Goal: Task Accomplishment & Management: Manage account settings

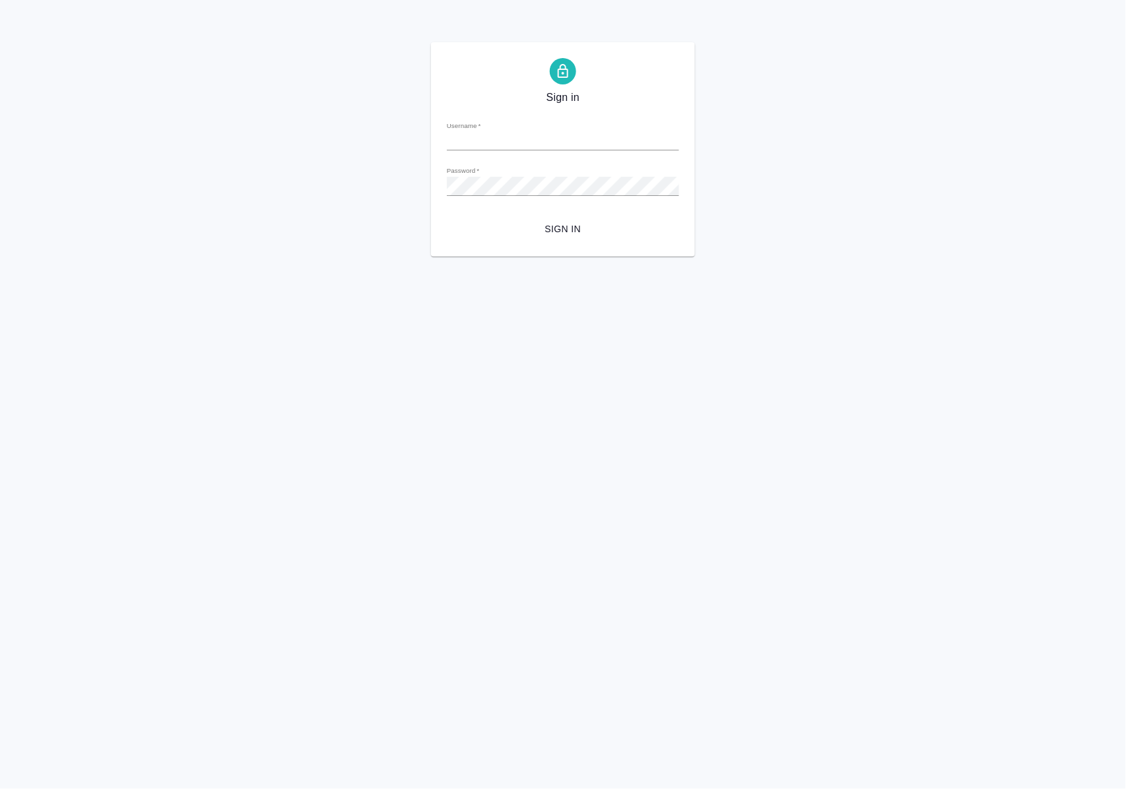
type input "a.polushina@awatera.com"
click at [571, 228] on span "Sign in" at bounding box center [562, 229] width 211 height 16
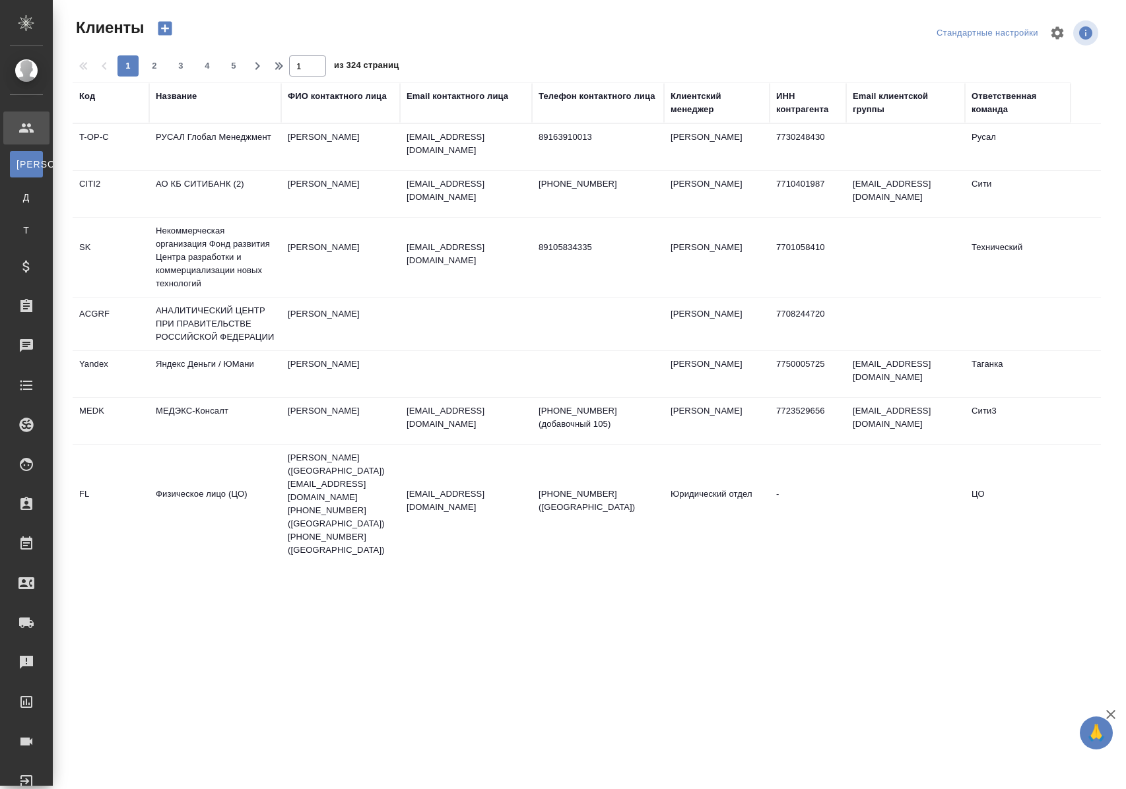
select select "RU"
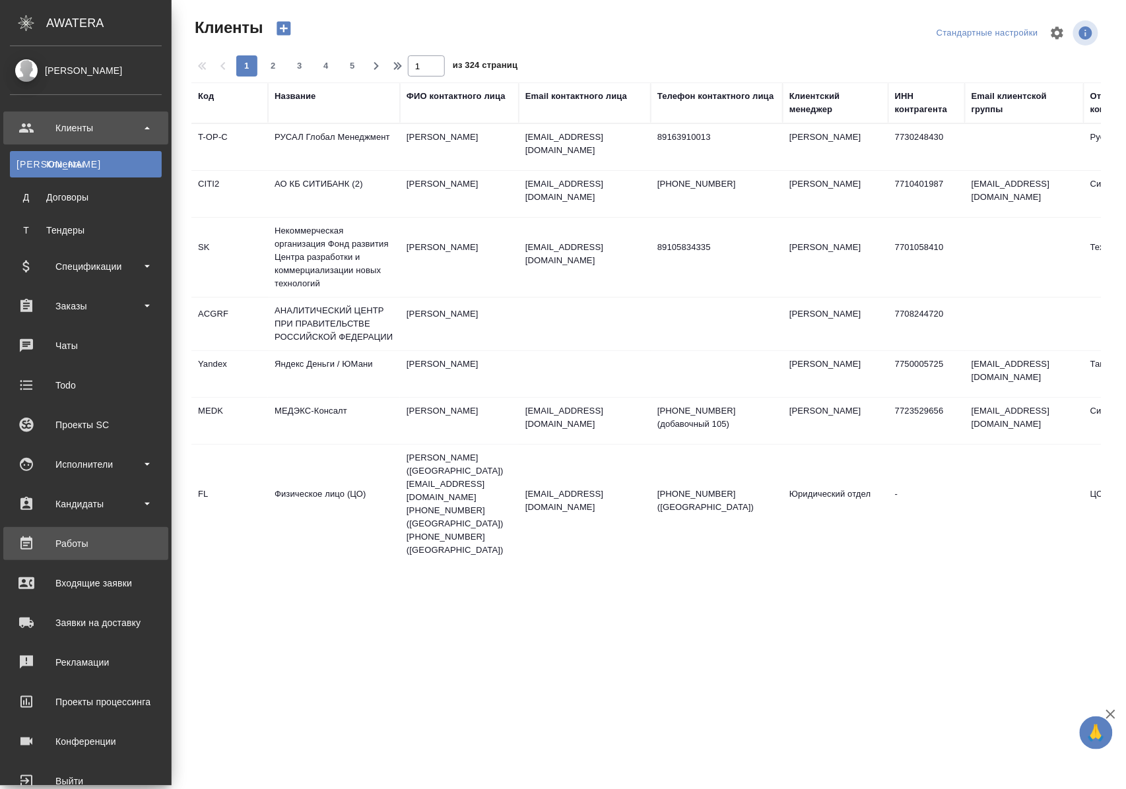
click at [75, 540] on div "Работы" at bounding box center [86, 544] width 152 height 20
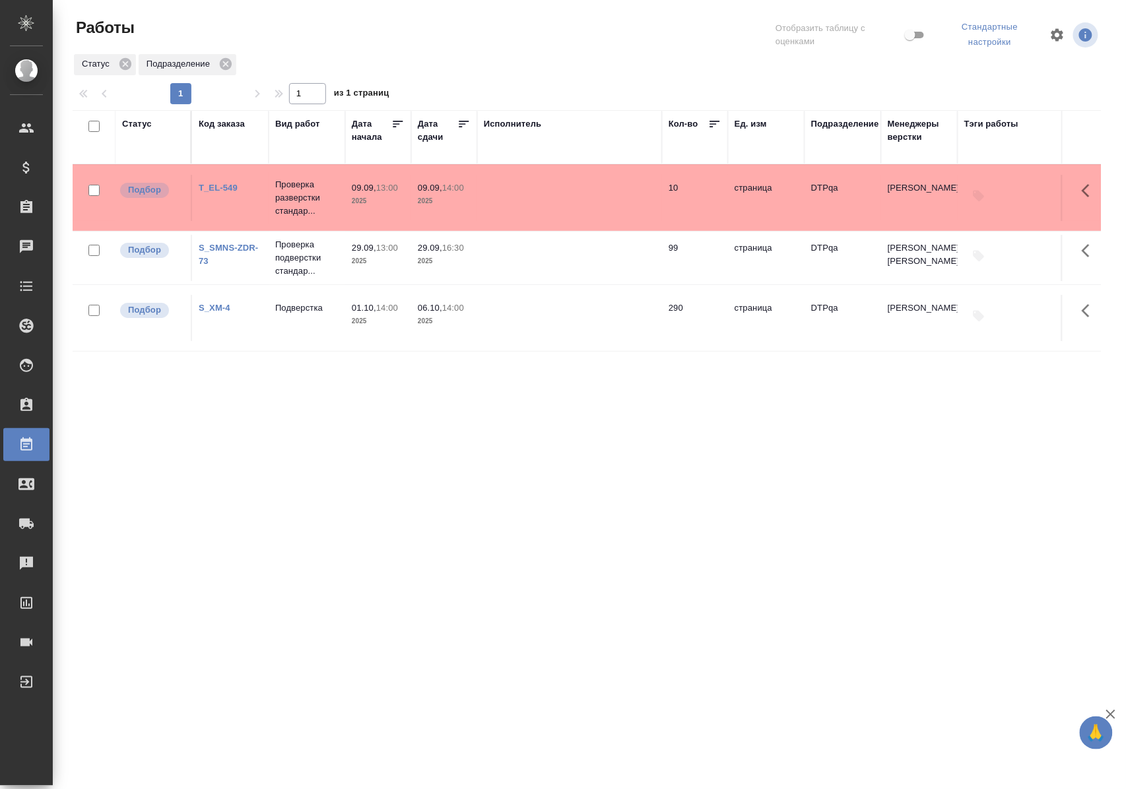
click at [145, 123] on div "Статус" at bounding box center [137, 123] width 30 height 13
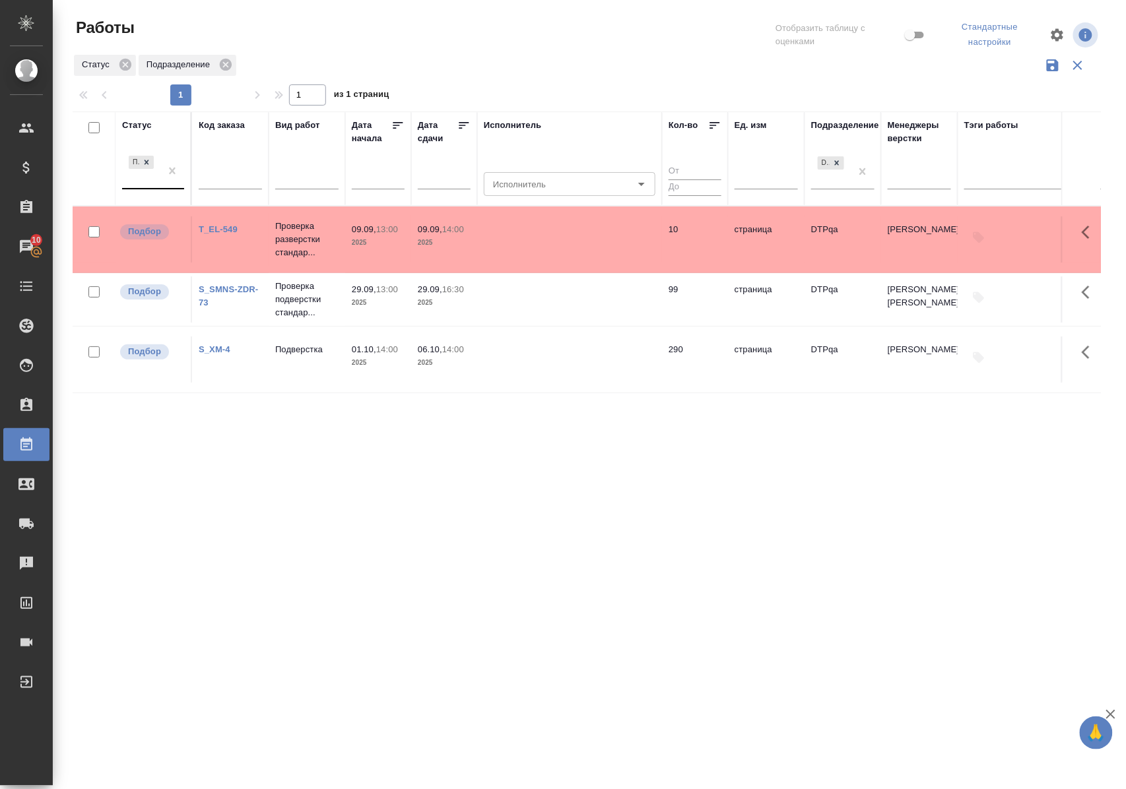
click at [153, 183] on div "Подбор" at bounding box center [141, 171] width 38 height 36
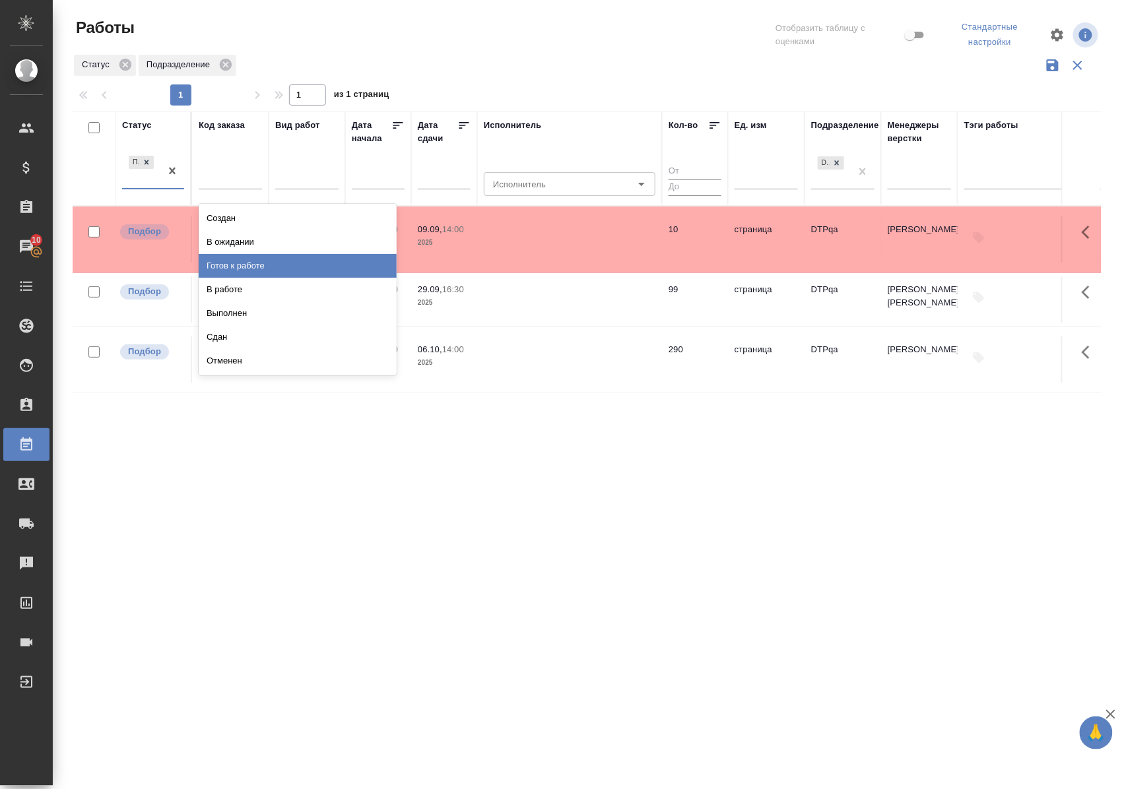
click at [233, 267] on div "Готов к работе" at bounding box center [298, 266] width 198 height 24
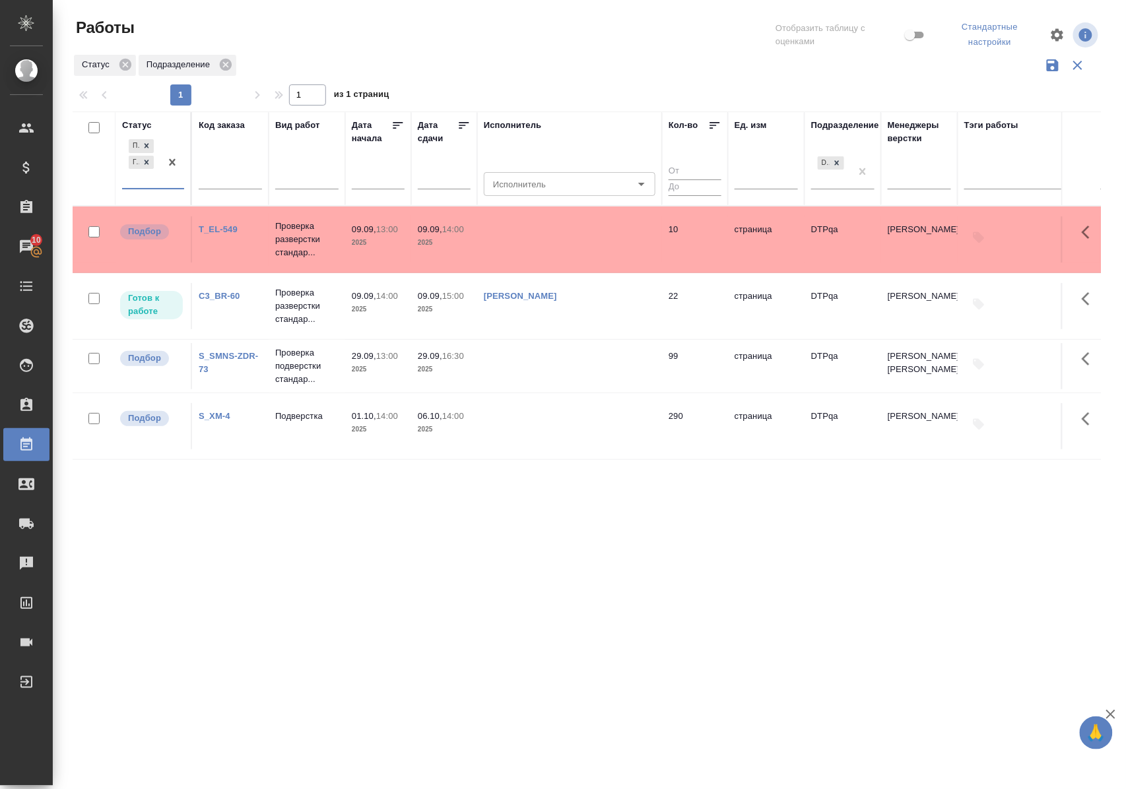
click at [149, 185] on div "Подбор Готов к работе" at bounding box center [141, 162] width 38 height 51
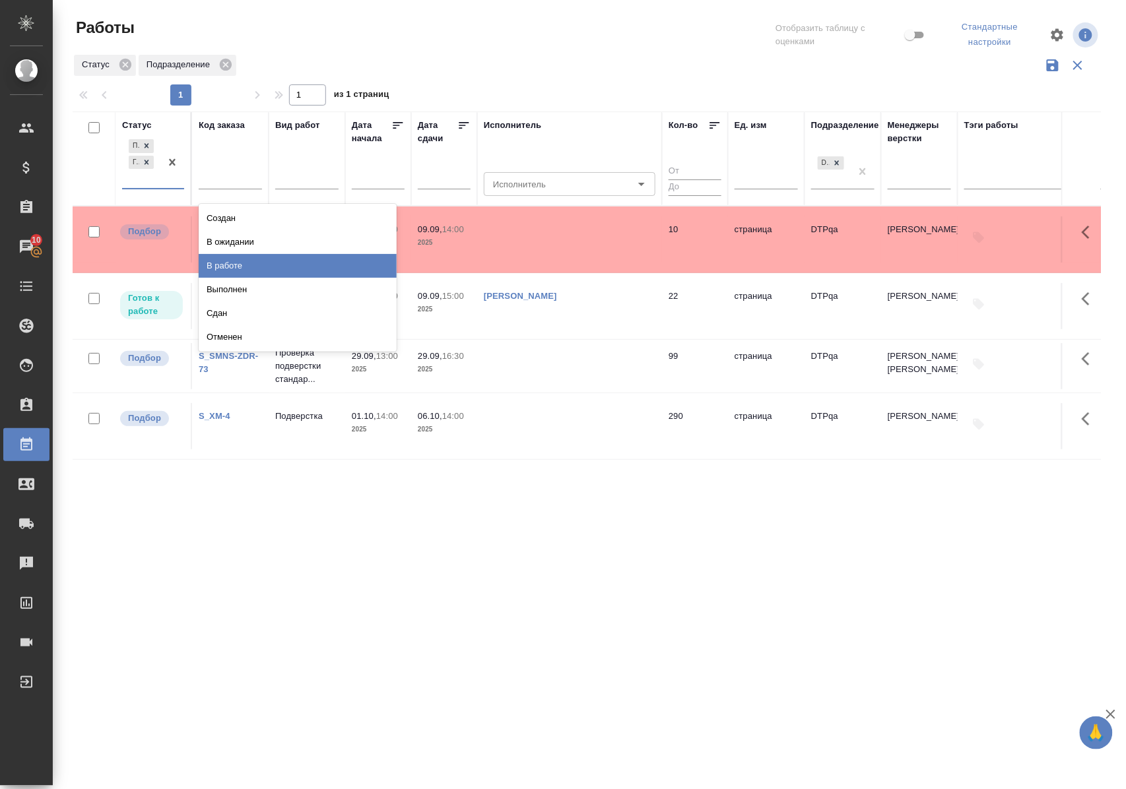
click at [217, 265] on div "В работе" at bounding box center [298, 266] width 198 height 24
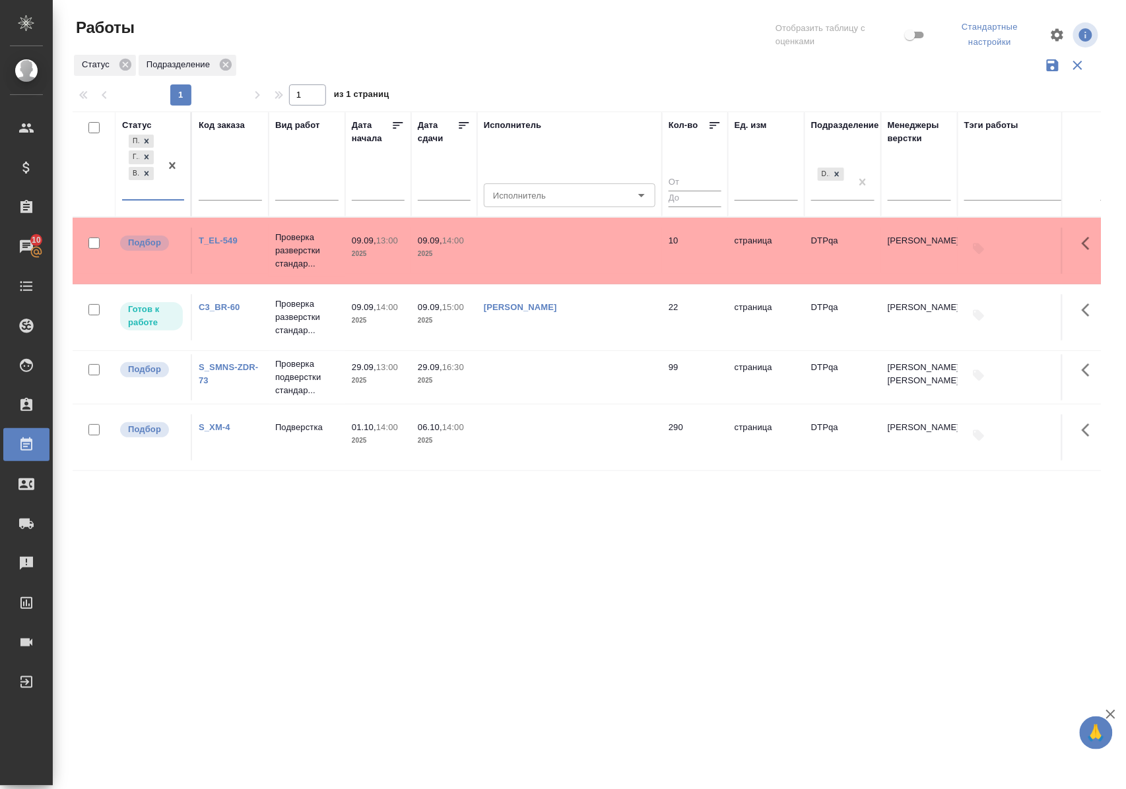
click at [154, 199] on div "Подбор Готов к работе В работе" at bounding box center [141, 166] width 38 height 68
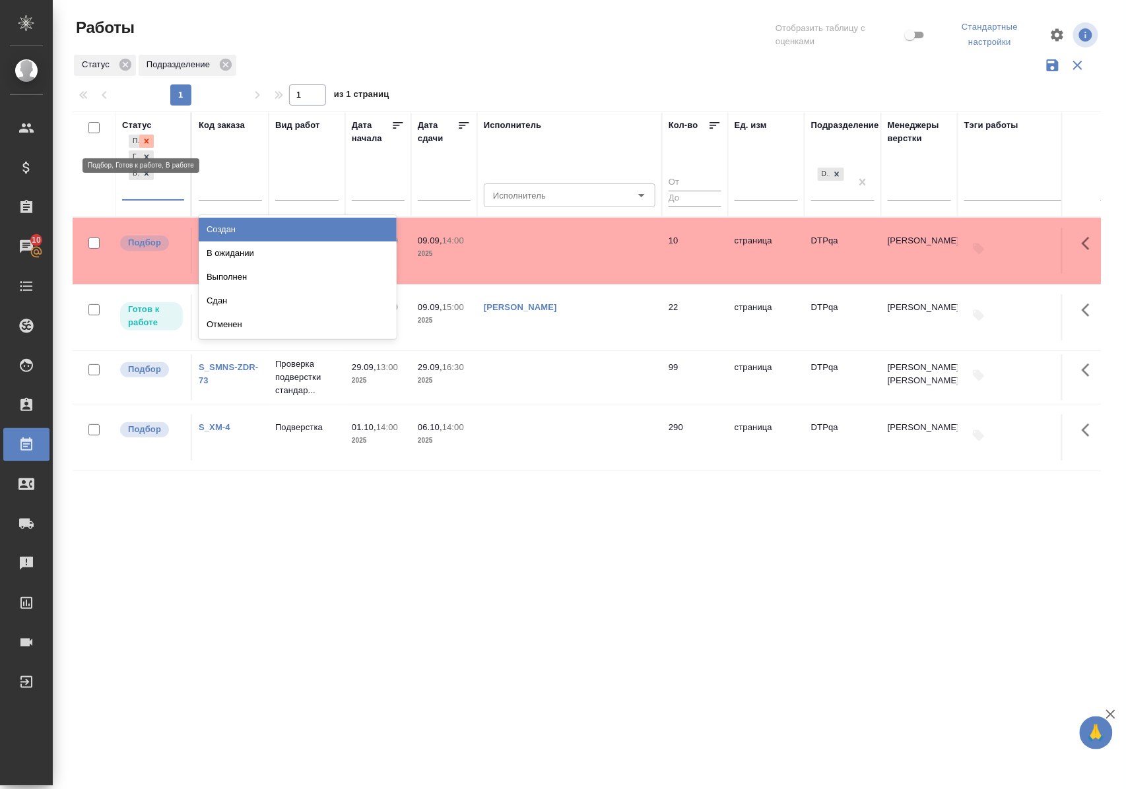
click at [146, 135] on div at bounding box center [146, 142] width 15 height 14
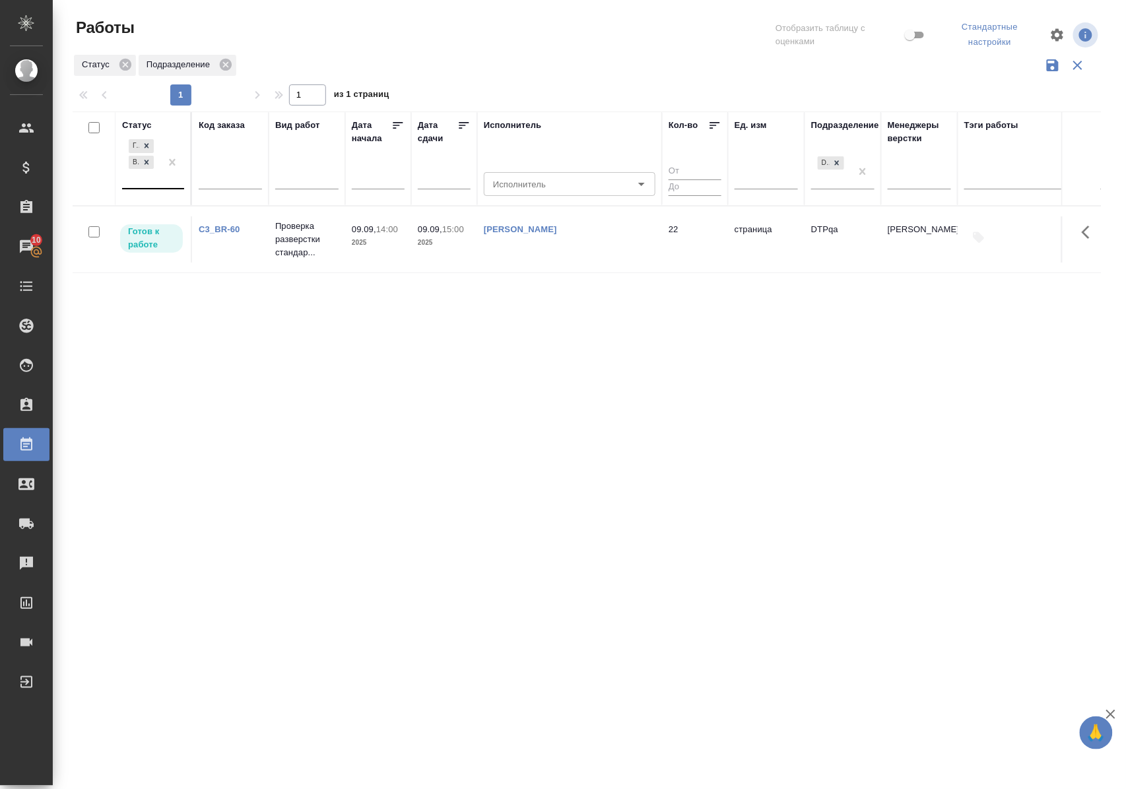
click at [146, 121] on div "Статус" at bounding box center [137, 125] width 30 height 13
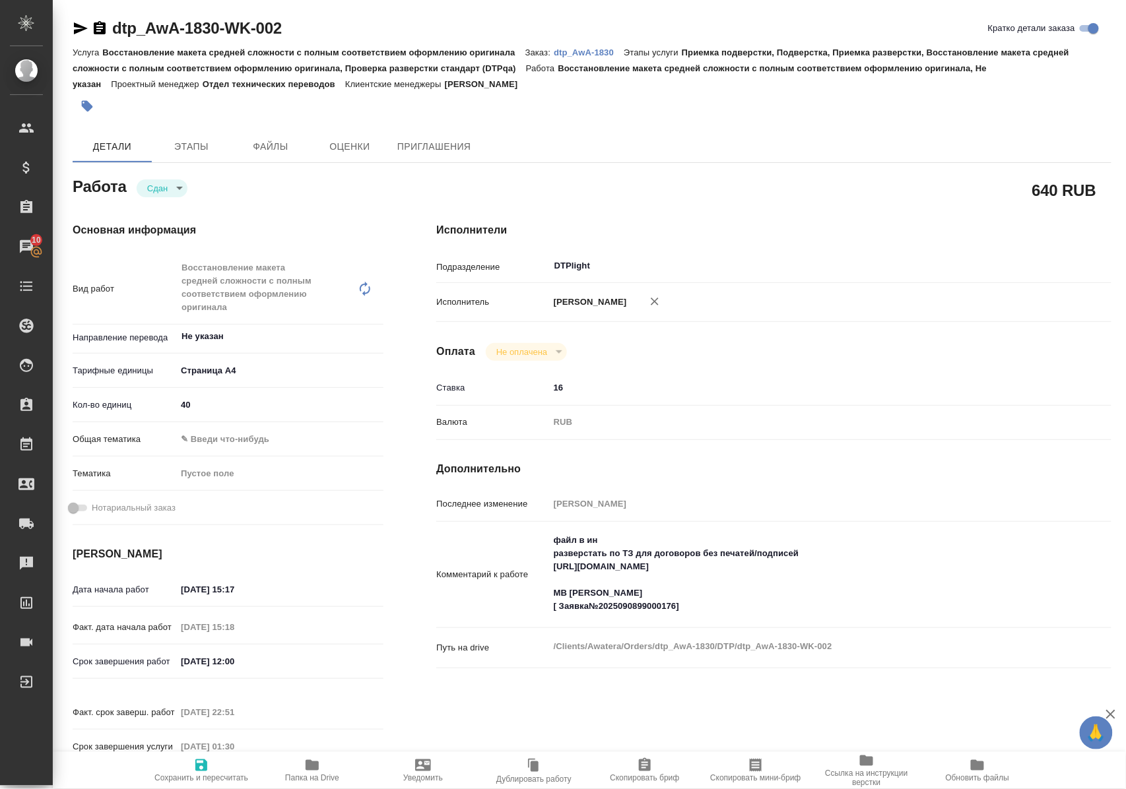
click at [587, 53] on p "dtp_AwA-1830" at bounding box center [589, 53] width 70 height 10
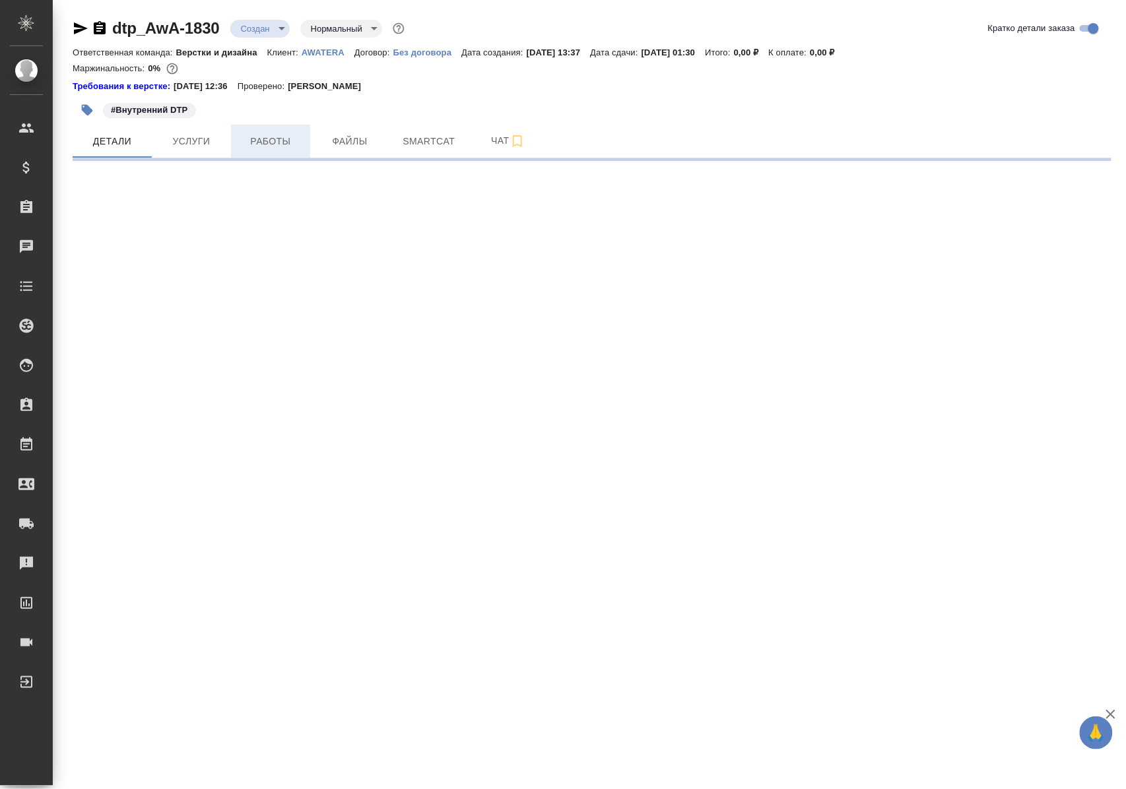
click at [277, 141] on span "Работы" at bounding box center [270, 141] width 63 height 16
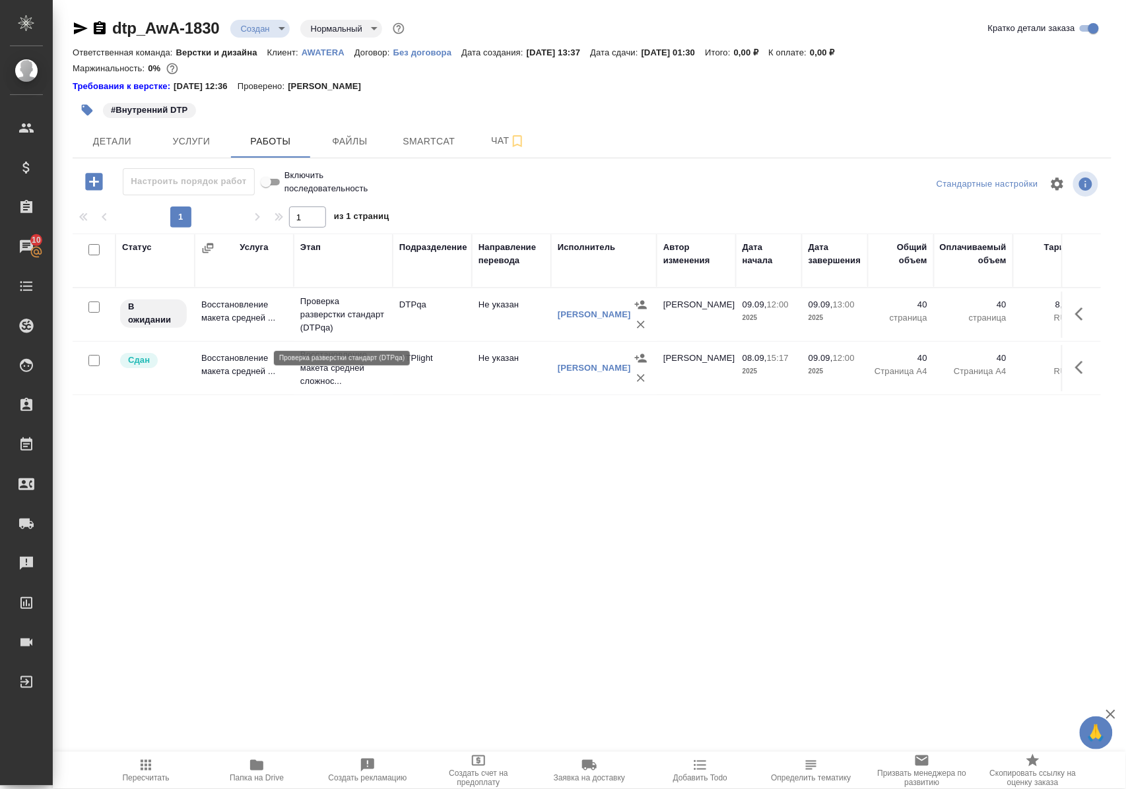
click at [318, 323] on p "Проверка разверстки стандарт (DTPqa)" at bounding box center [343, 315] width 86 height 40
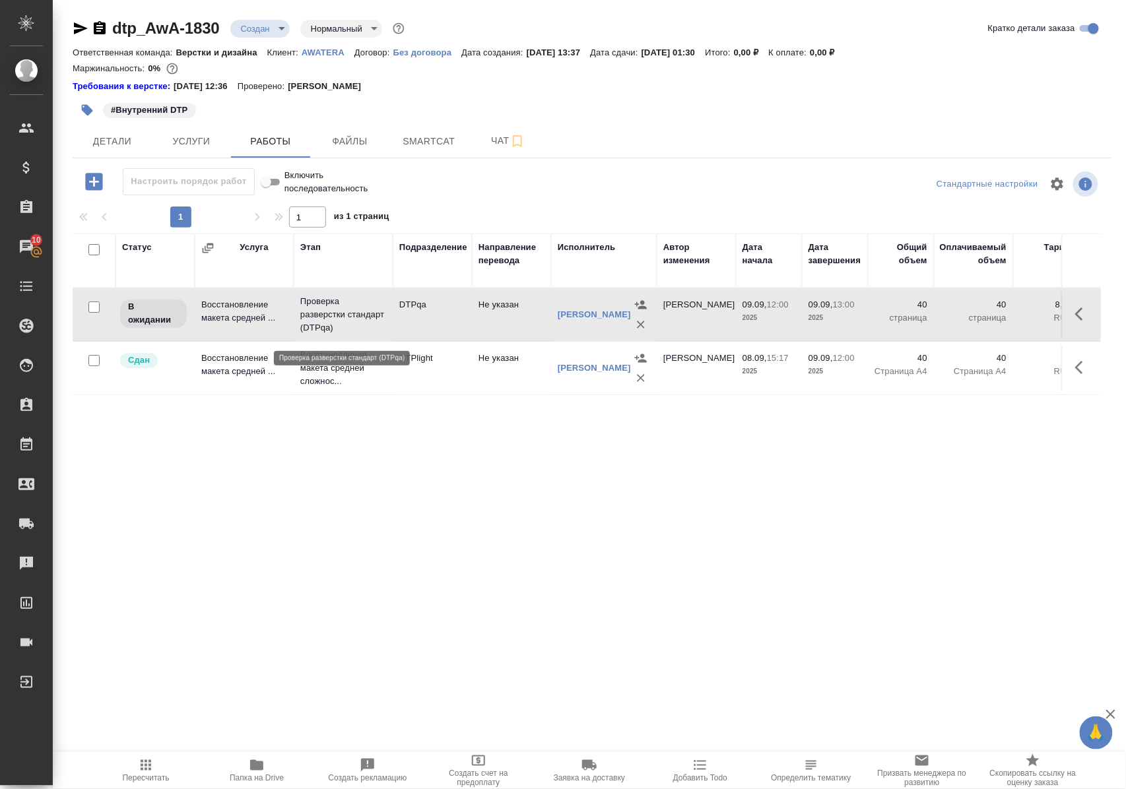
click at [318, 323] on p "Проверка разверстки стандарт (DTPqa)" at bounding box center [343, 315] width 86 height 40
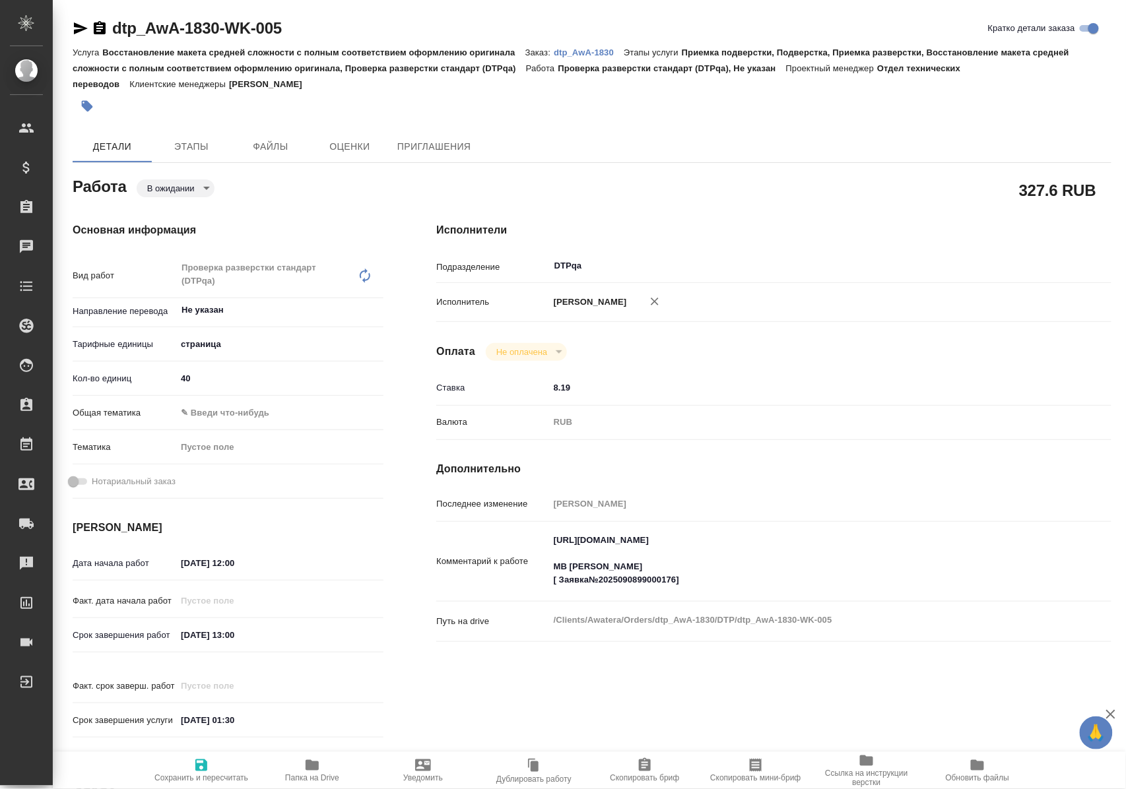
click at [196, 185] on body "🙏 .cls-1 fill:#fff; AWATERA [PERSON_NAME] Клиенты Спецификации Заказы Чаты Todo…" at bounding box center [563, 394] width 1126 height 789
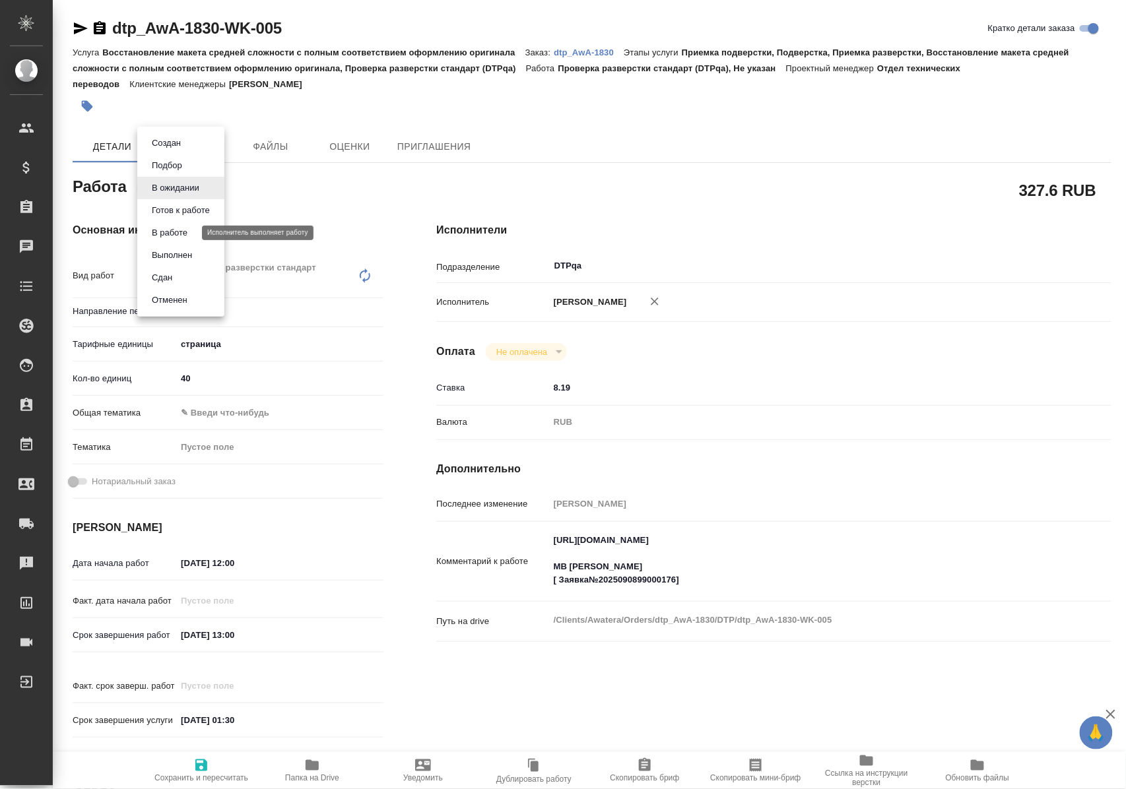
click at [186, 233] on button "В работе" at bounding box center [170, 233] width 44 height 15
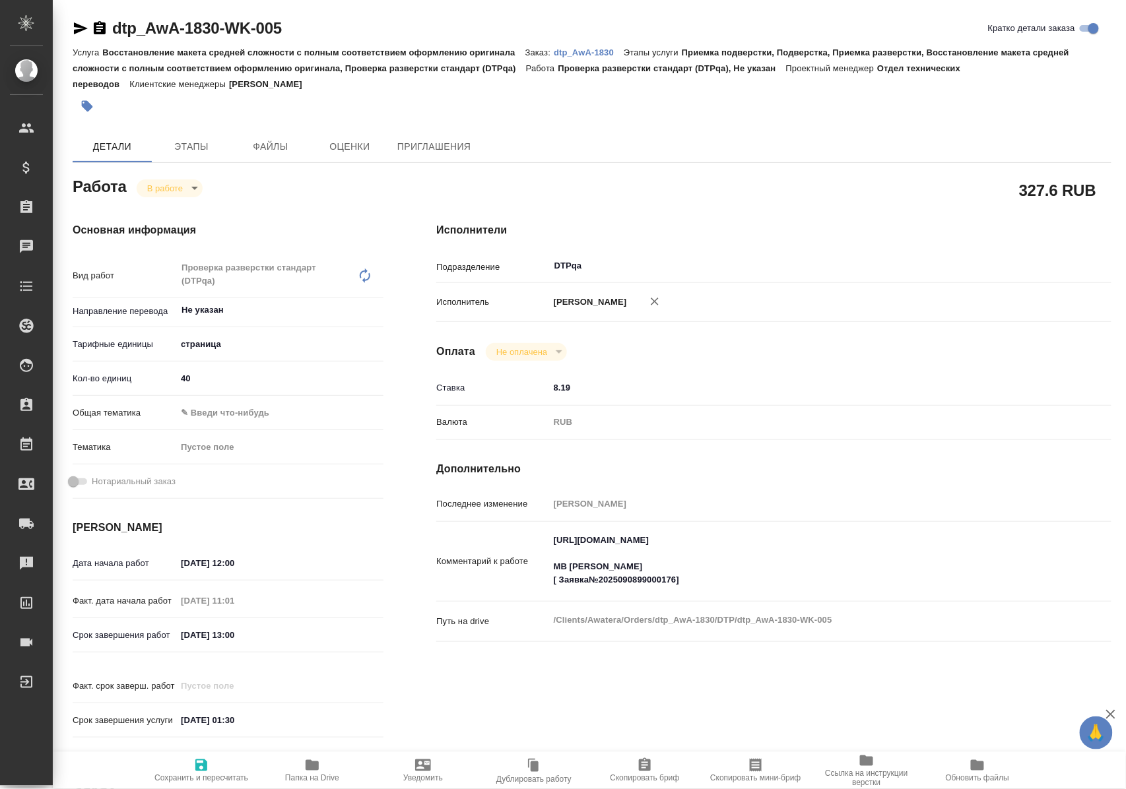
type textarea "x"
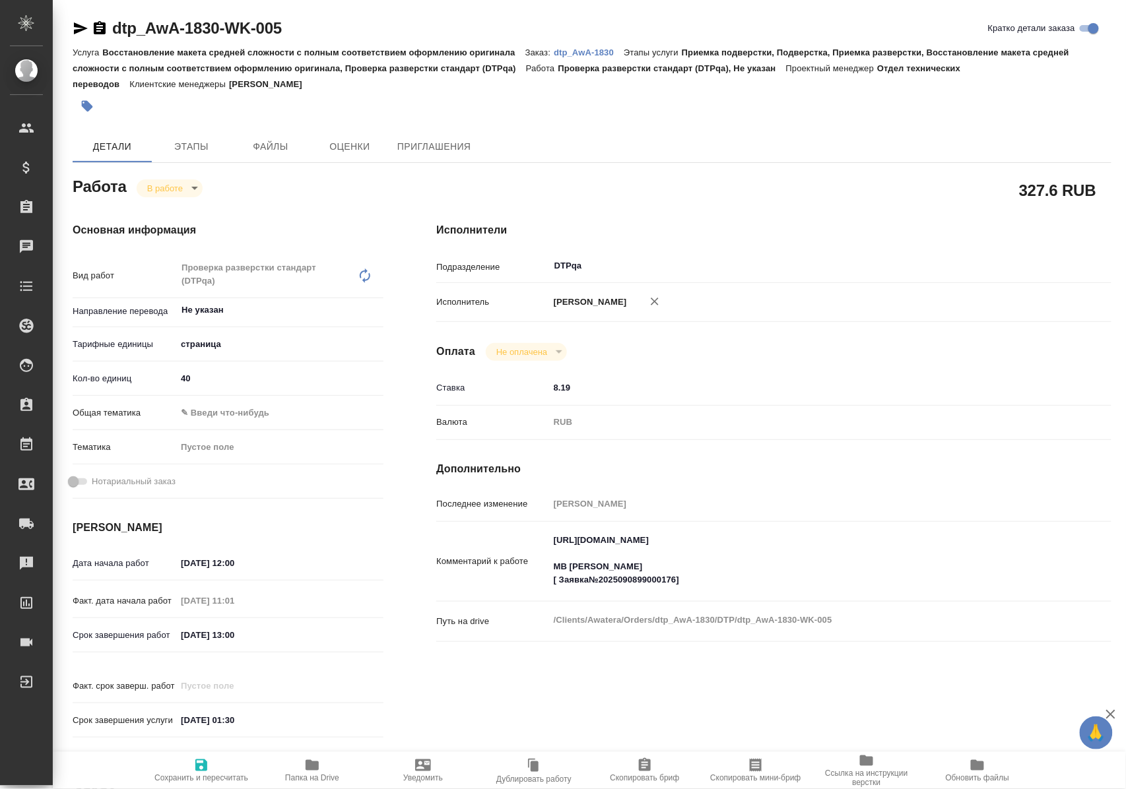
type textarea "x"
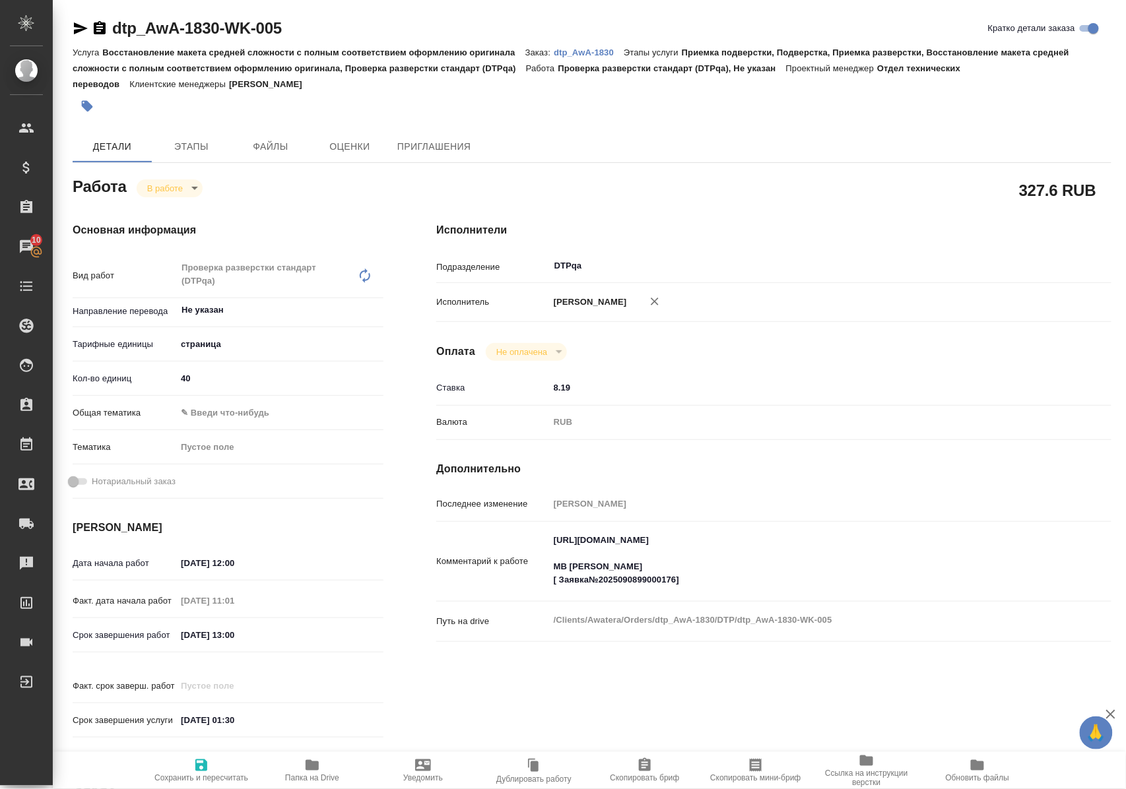
click at [202, 759] on icon "button" at bounding box center [201, 765] width 12 height 12
type textarea "x"
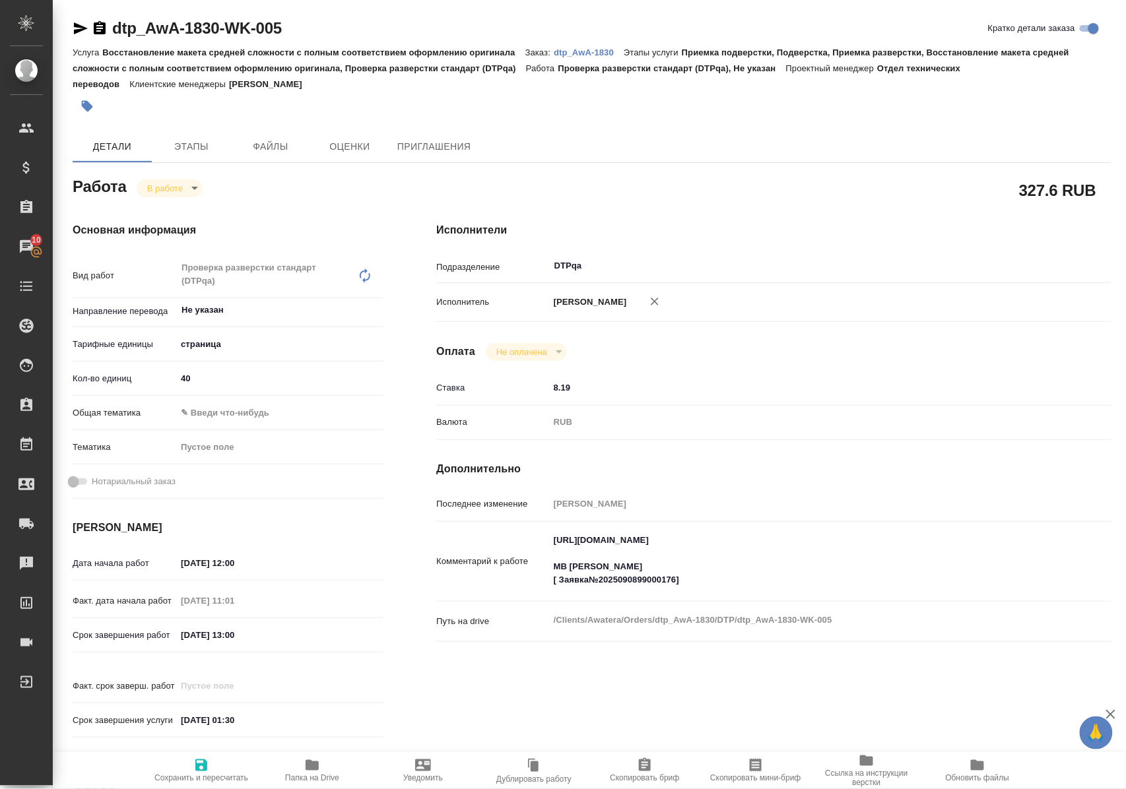
type textarea "x"
type input "inProgress"
type textarea "Проверка разверстки стандарт (DTPqa)"
type textarea "x"
type input "Не указан"
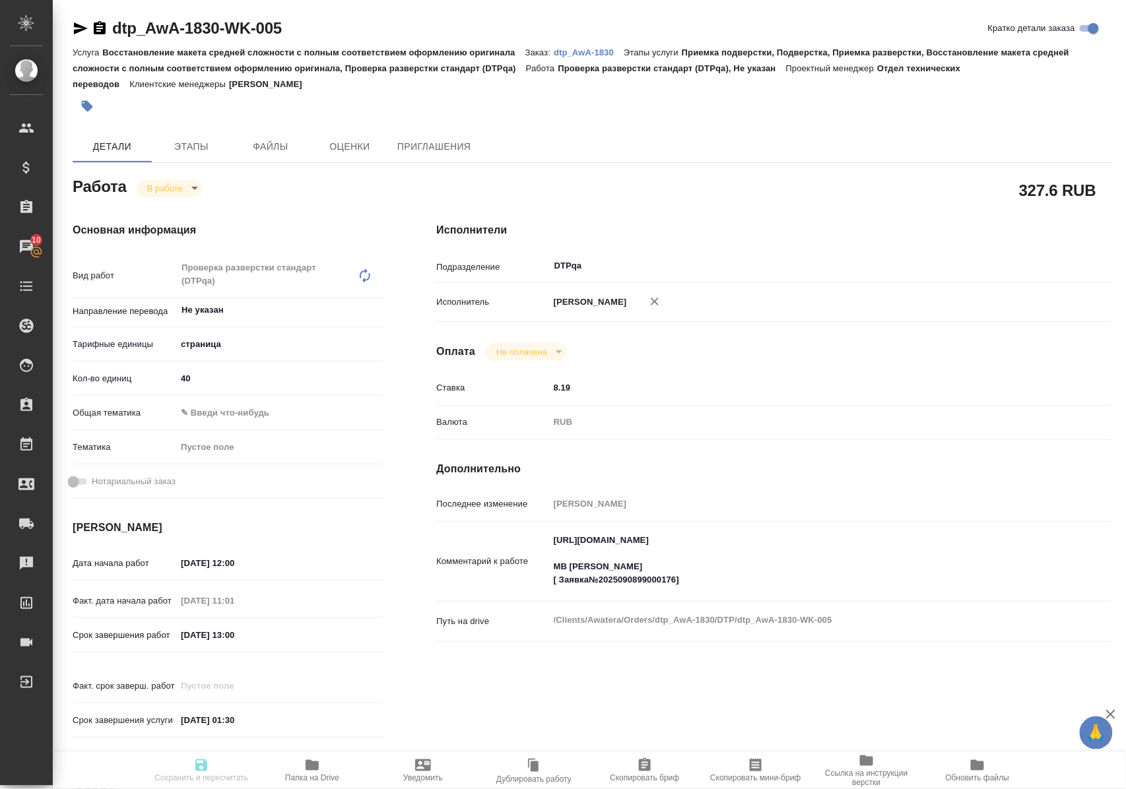
type input "5a8b1489cc6b4906c91bfdb2"
type input "40"
type input "09.09.2025 12:00"
type input "09.09.2025 11:01"
type input "09.09.2025 13:00"
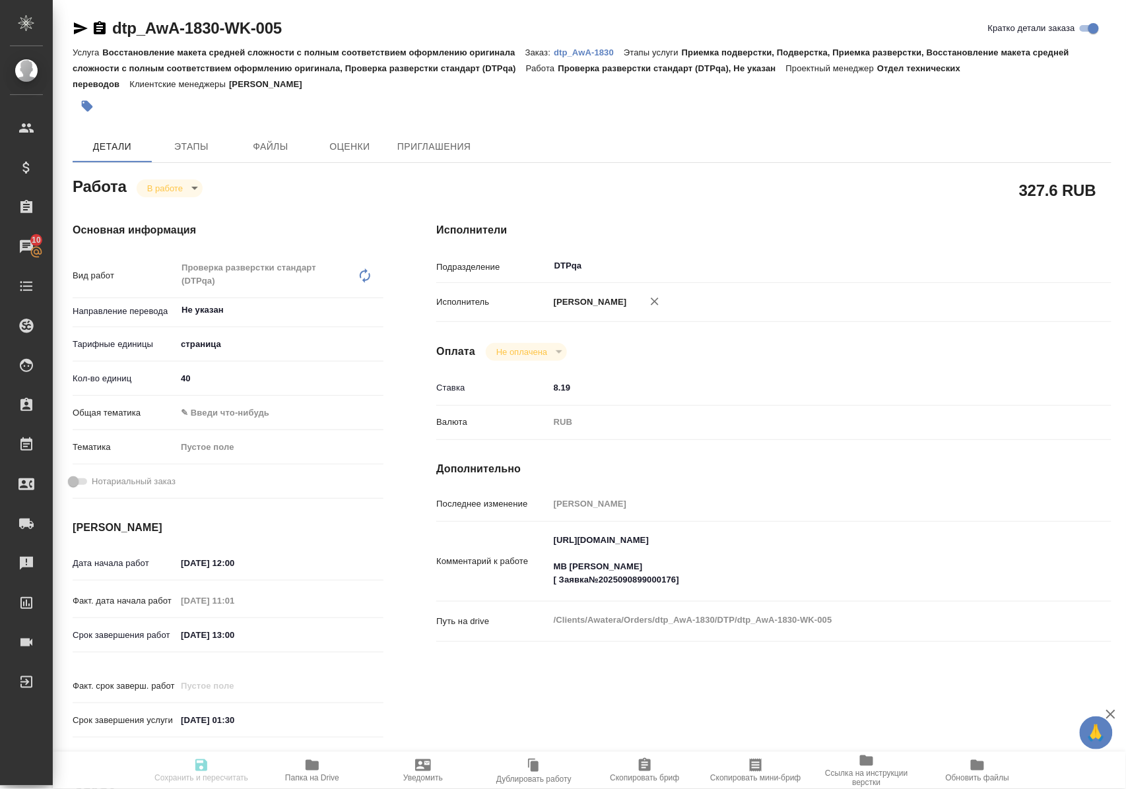
type input "01.10.2025 01:30"
type input "DTPqa"
type input "notPayed"
type input "8.19"
type input "RUB"
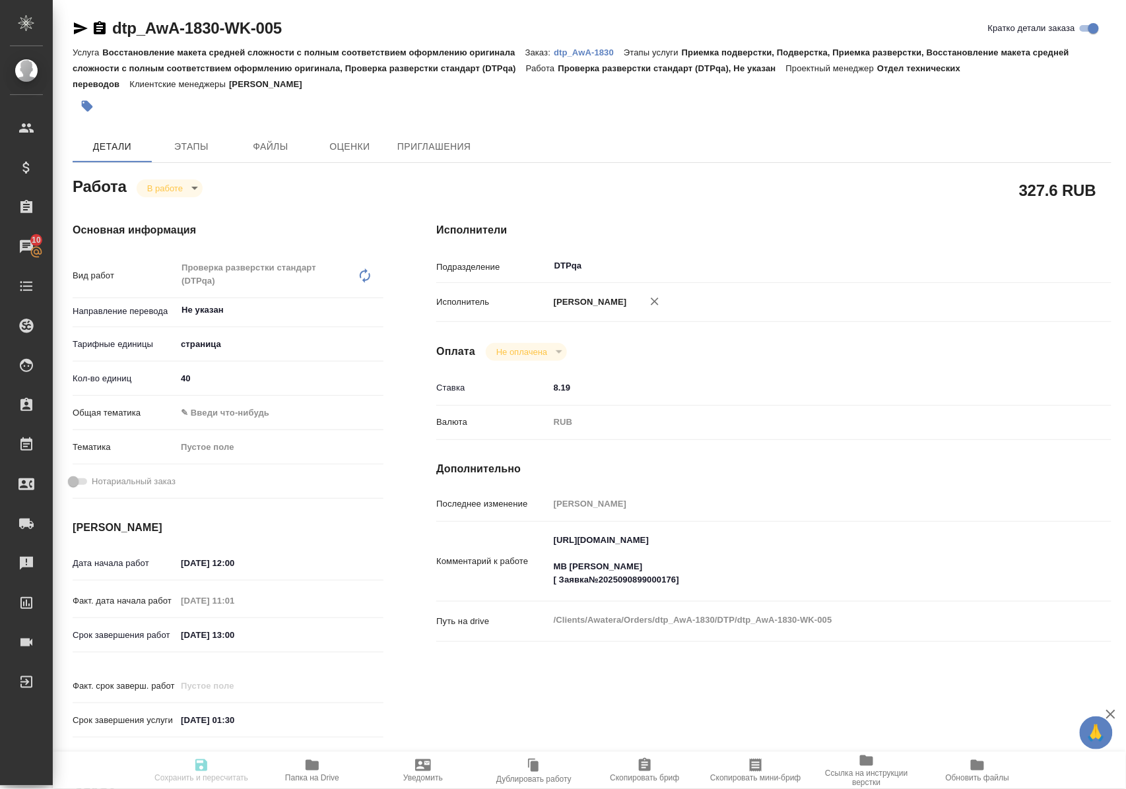
type input "[PERSON_NAME]"
type textarea "https://tera.awatera.com/Work/68bead1d3dd2ee876408c163/ МВ Саша Заборова [ Заяв…"
type textarea "x"
type textarea "/Clients/Awatera/Orders/dtp_AwA-1830/DTP/dtp_AwA-1830-WK-005"
type textarea "x"
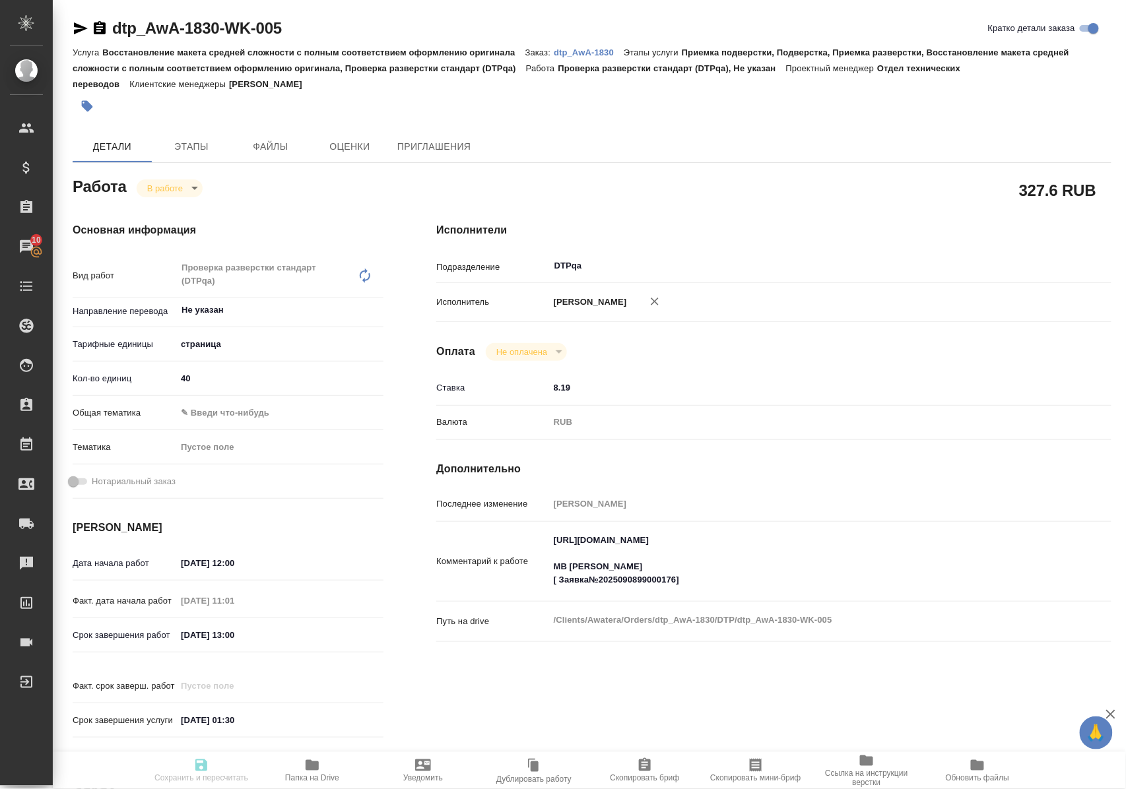
type input "dtp_AwA-1830"
type input "Восстановление макета средней сложности с полным соответствием оформлению ориги…"
type input "Приемка подверстки, Подверстка, Приемка разверстки, Восстановление макета средн…"
type input "Малофеева Екатерина"
type input "Отдел верстки и дизайна"
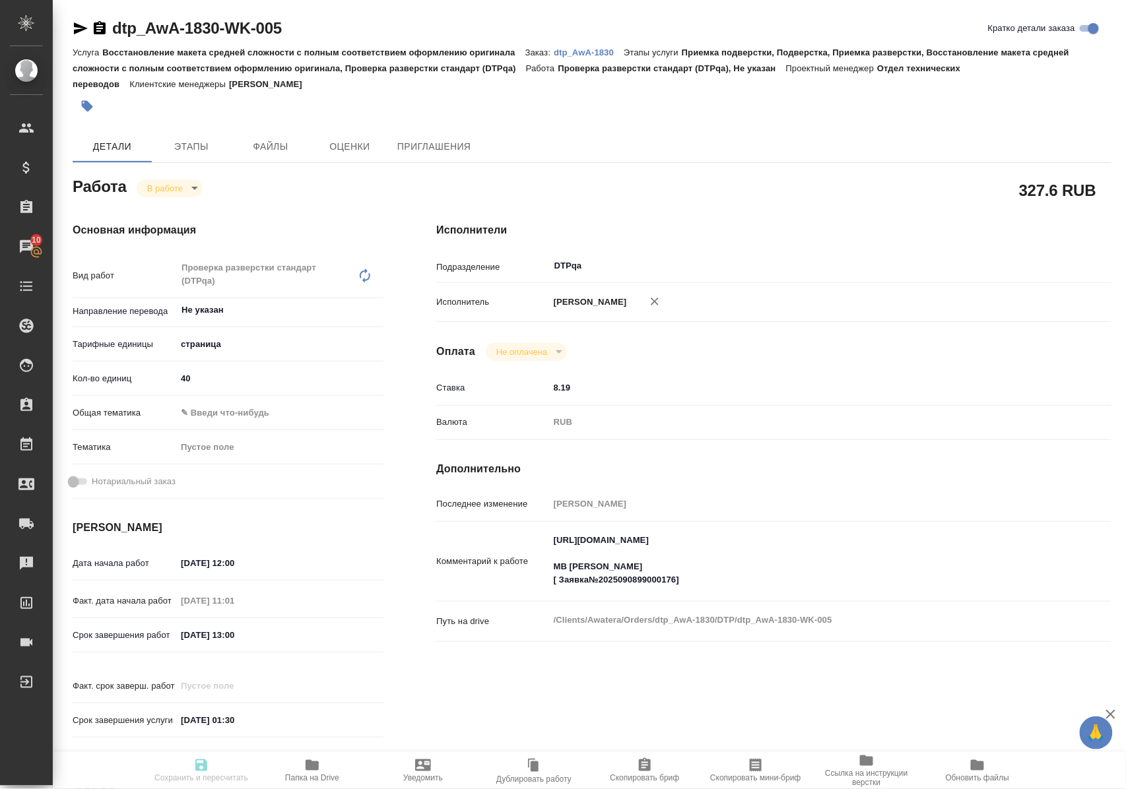
type input "/Clients/Awatera/Orders/dtp_AwA-1830"
type textarea "x"
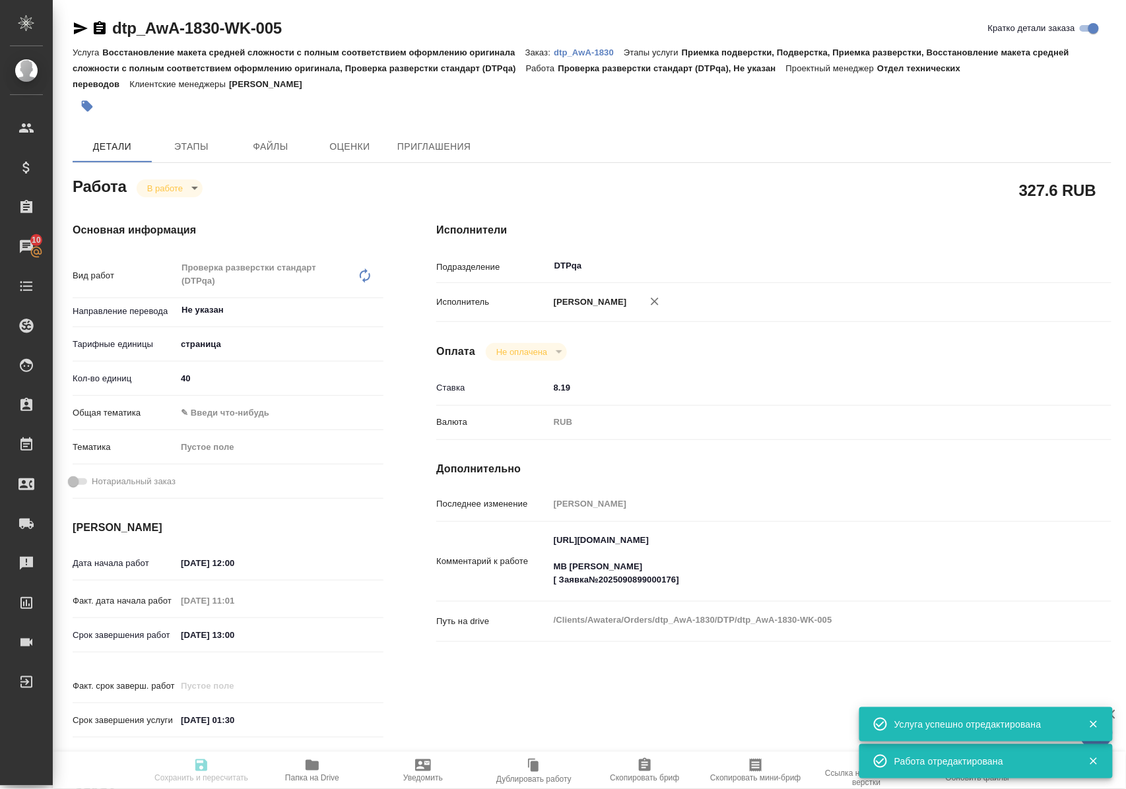
type textarea "x"
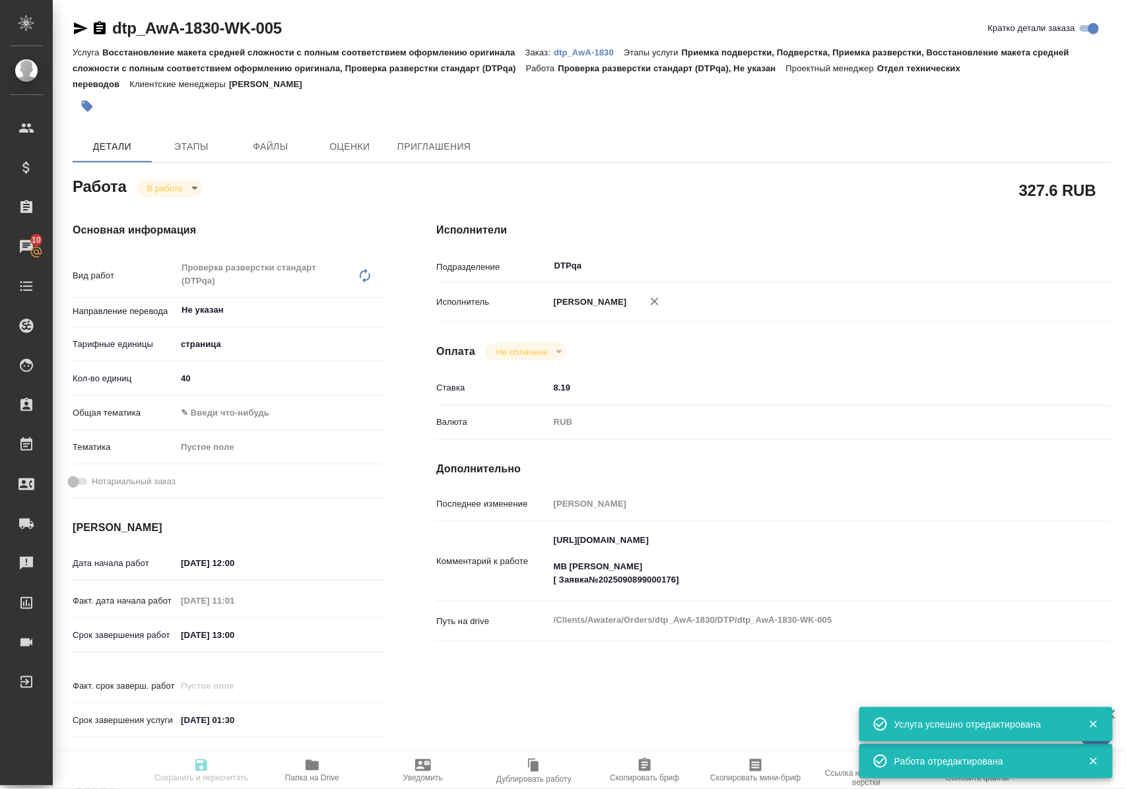
type textarea "x"
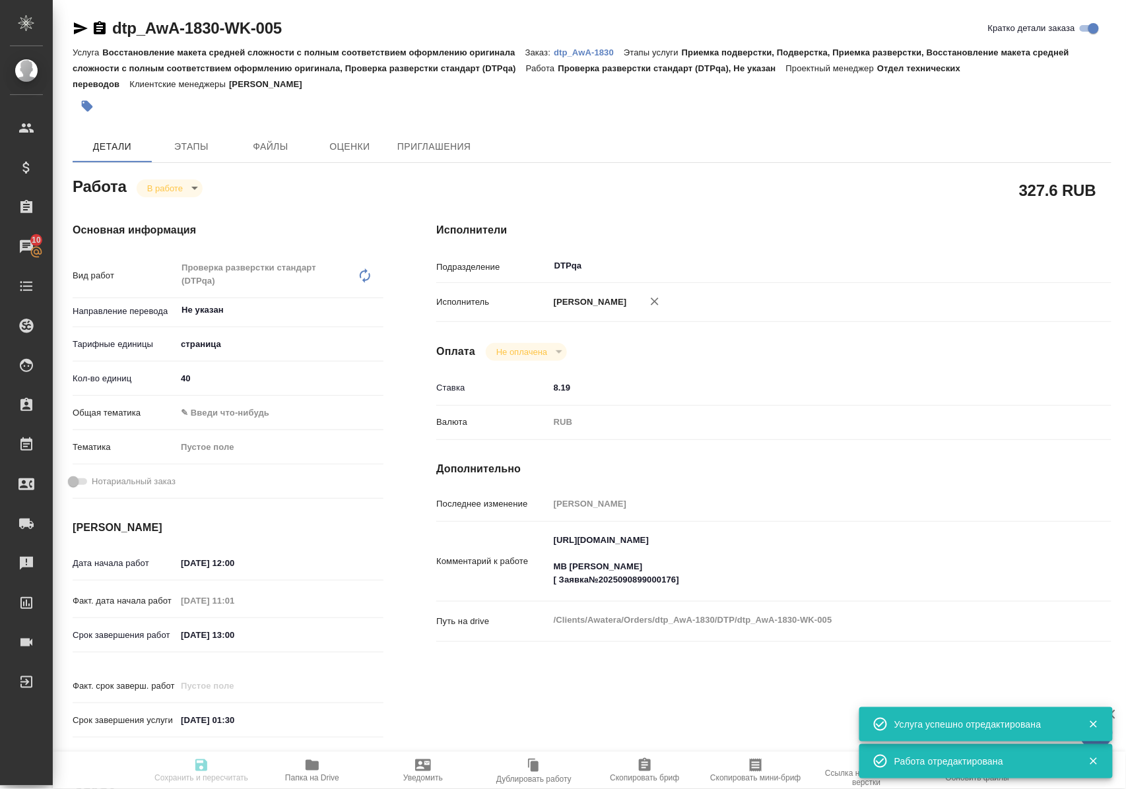
type input "inProgress"
type textarea "Проверка разверстки стандарт (DTPqa)"
type textarea "x"
type input "Не указан"
type input "5a8b1489cc6b4906c91bfdb2"
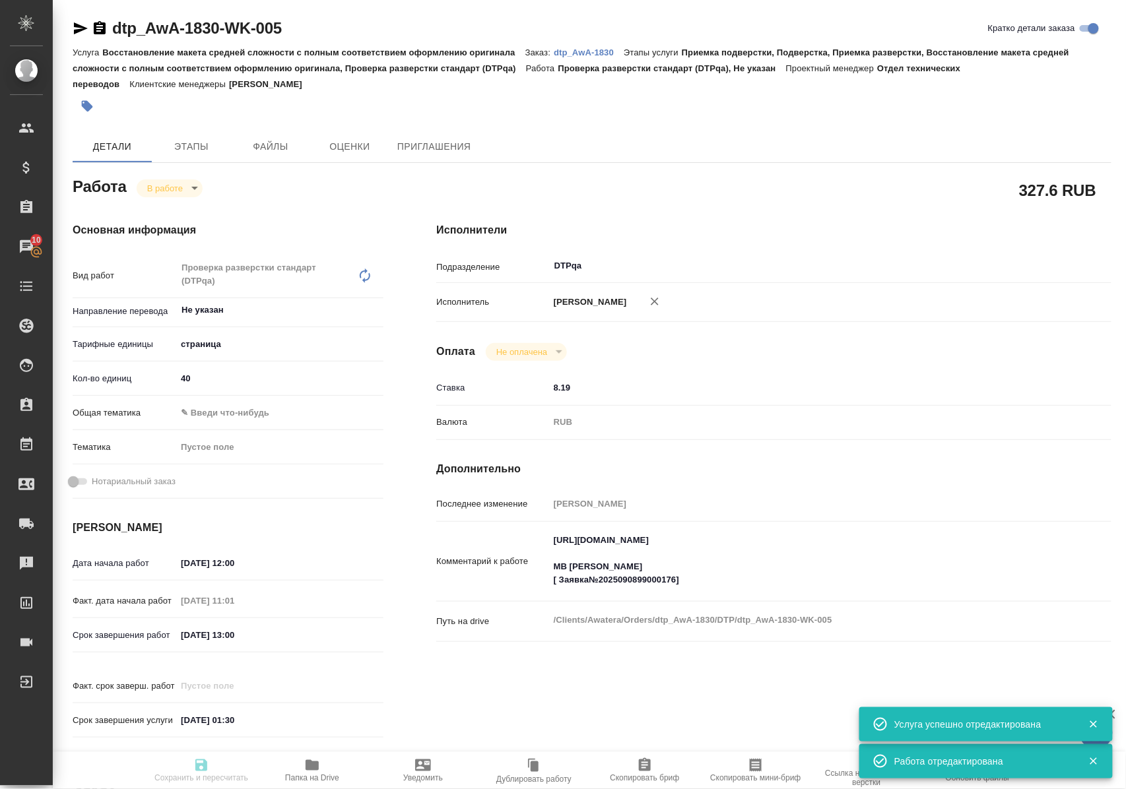
type input "40"
type input "09.09.2025 12:00"
type input "09.09.2025 11:01"
type input "09.09.2025 13:00"
type input "01.10.2025 01:30"
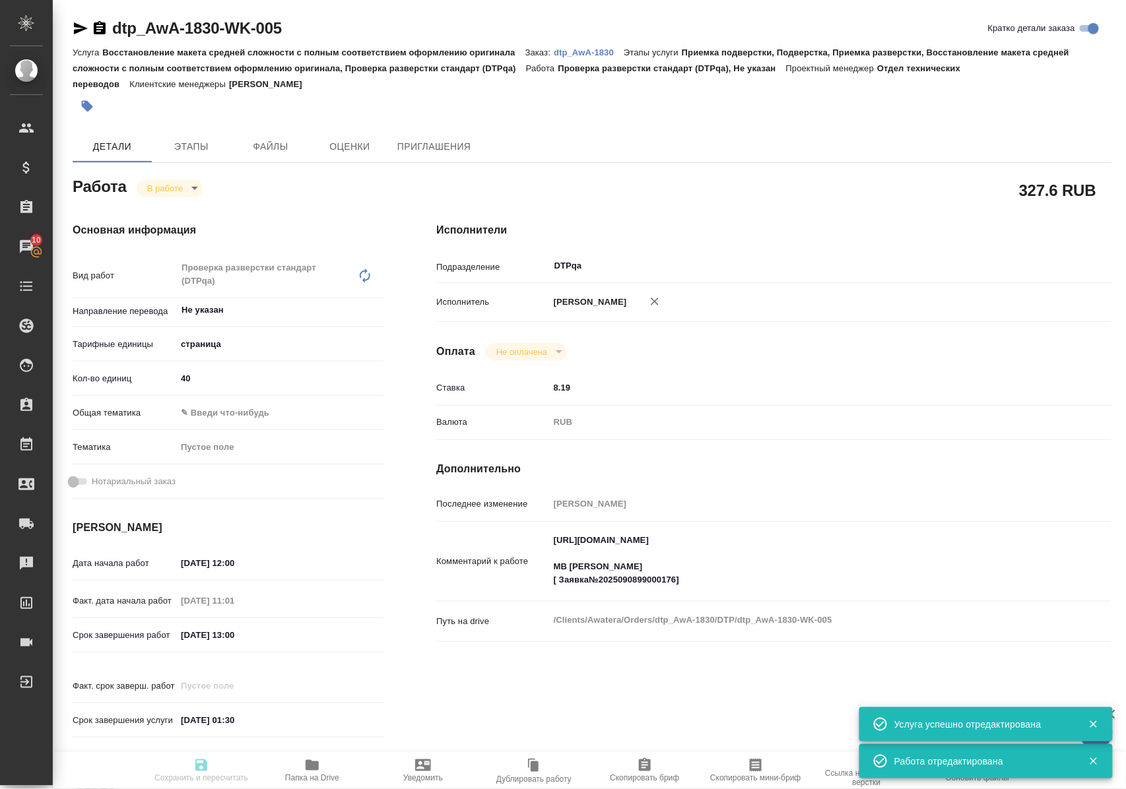
type input "DTPqa"
type input "notPayed"
type input "8.19"
type input "RUB"
type input "Полушина Алена"
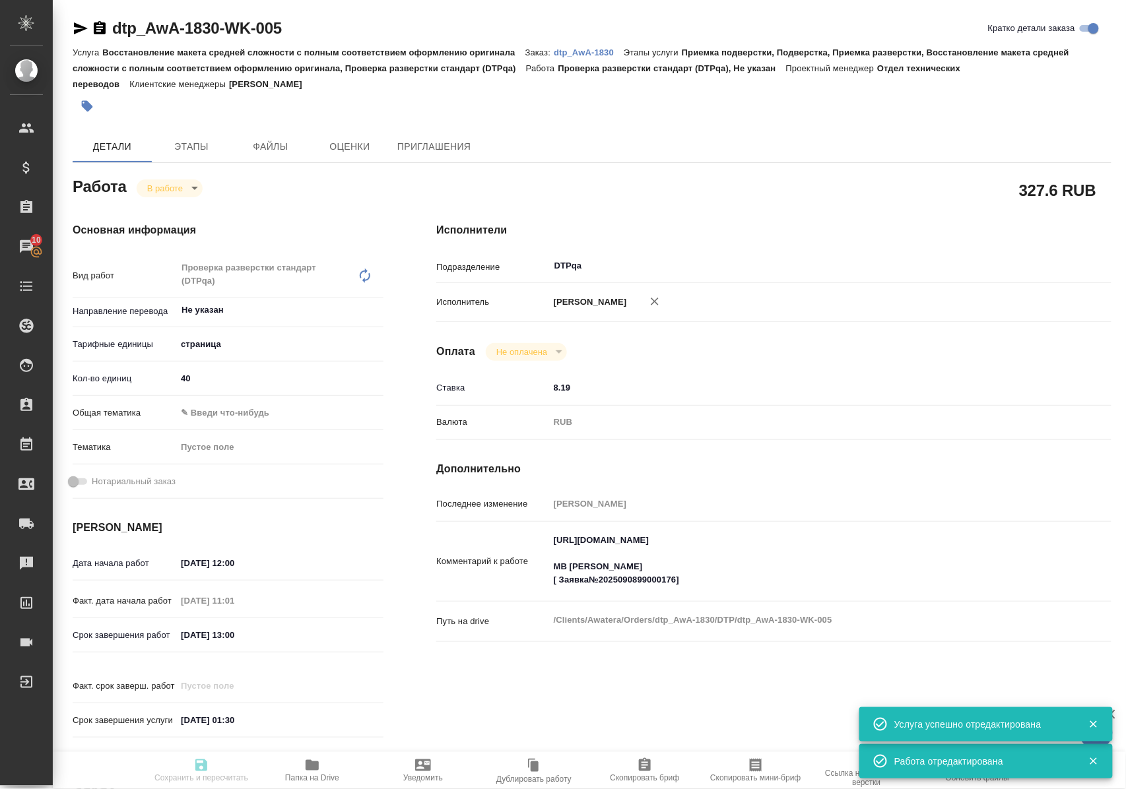
type textarea "https://tera.awatera.com/Work/68bead1d3dd2ee876408c163/ МВ Саша Заборова [ Заяв…"
type textarea "x"
type textarea "/Clients/Awatera/Orders/dtp_AwA-1830/DTP/dtp_AwA-1830-WK-005"
type textarea "x"
type input "dtp_AwA-1830"
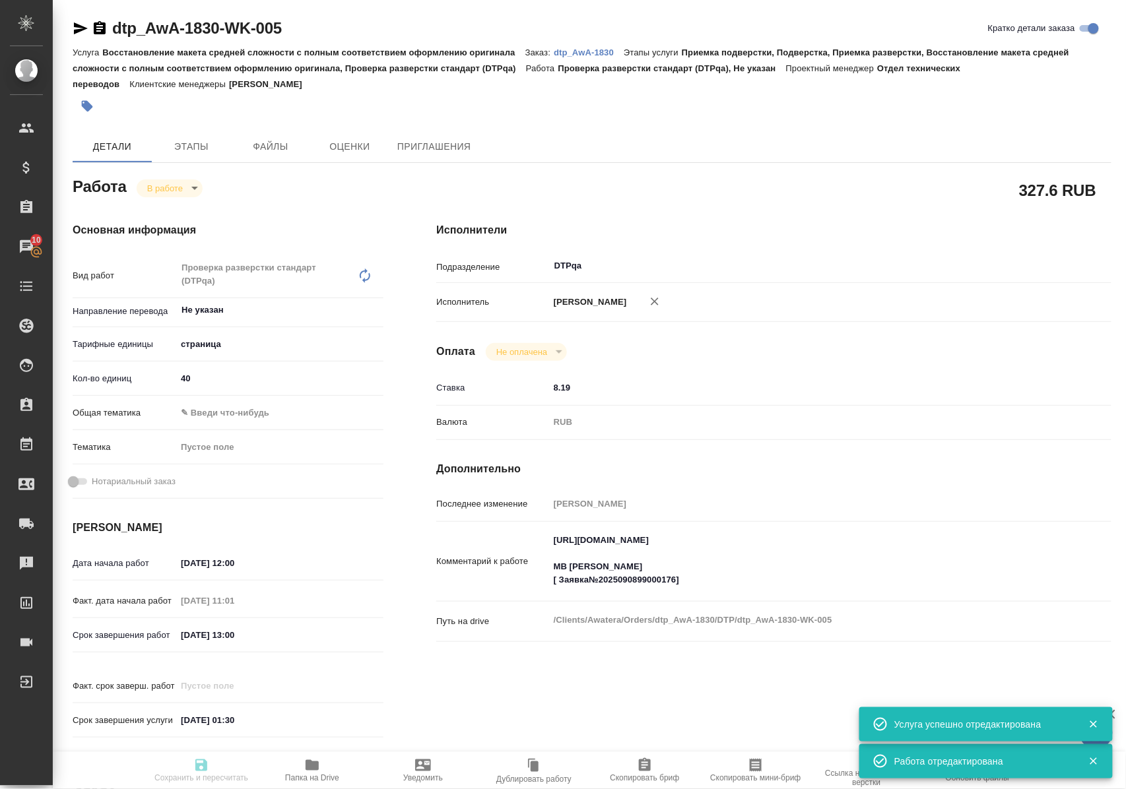
type input "Восстановление макета средней сложности с полным соответствием оформлению ориги…"
type input "Приемка подверстки, Подверстка, Приемка разверстки, Восстановление макета средн…"
type input "Малофеева Екатерина"
type input "Отдел верстки и дизайна"
type input "/Clients/Awatera/Orders/dtp_AwA-1830"
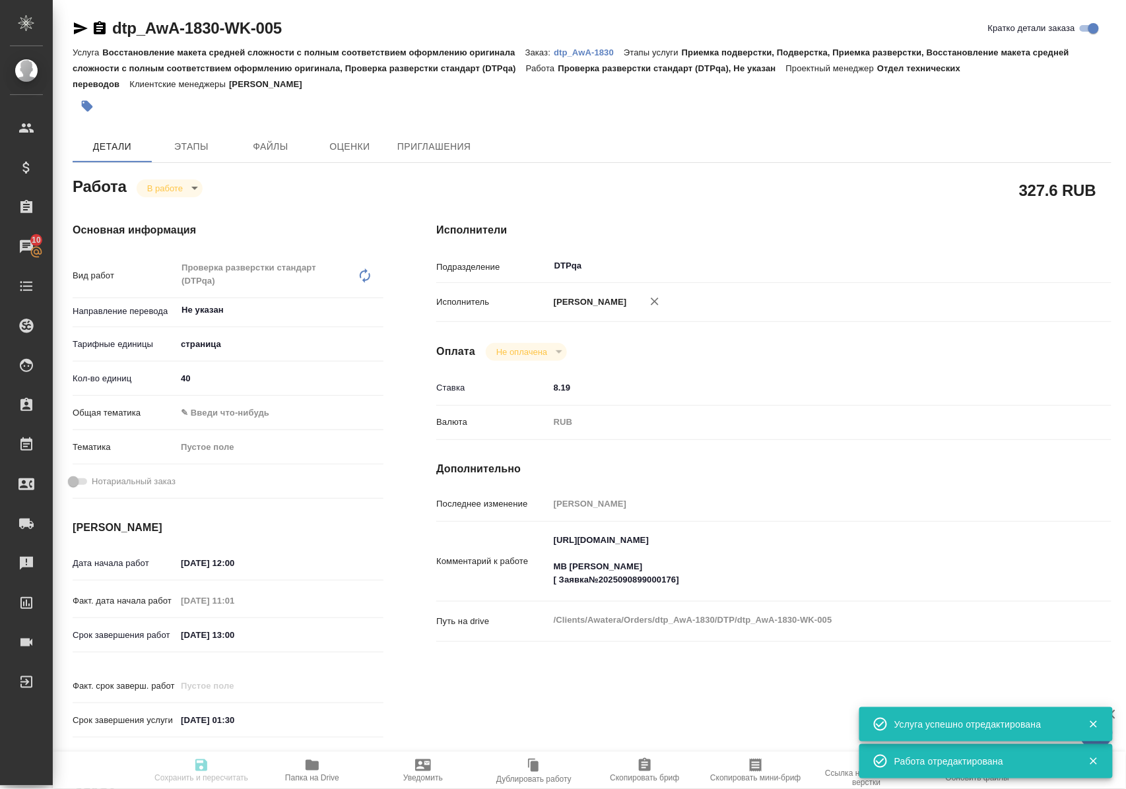
type textarea "x"
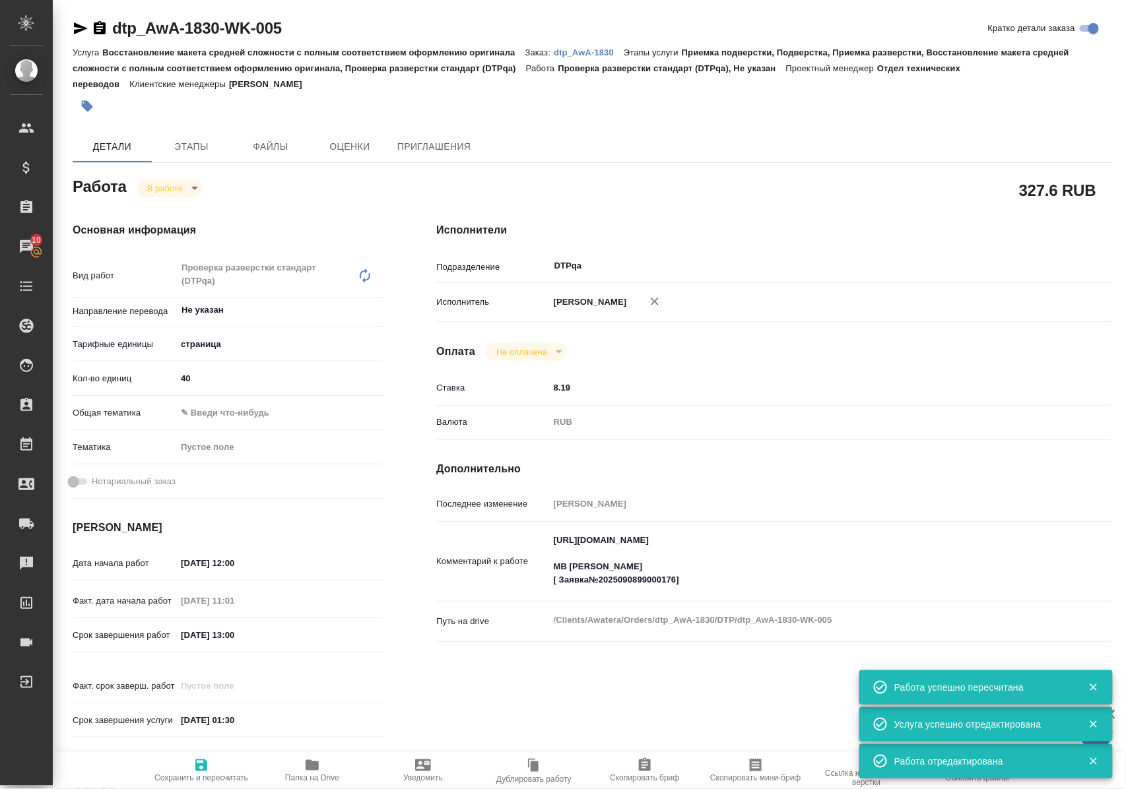
type textarea "x"
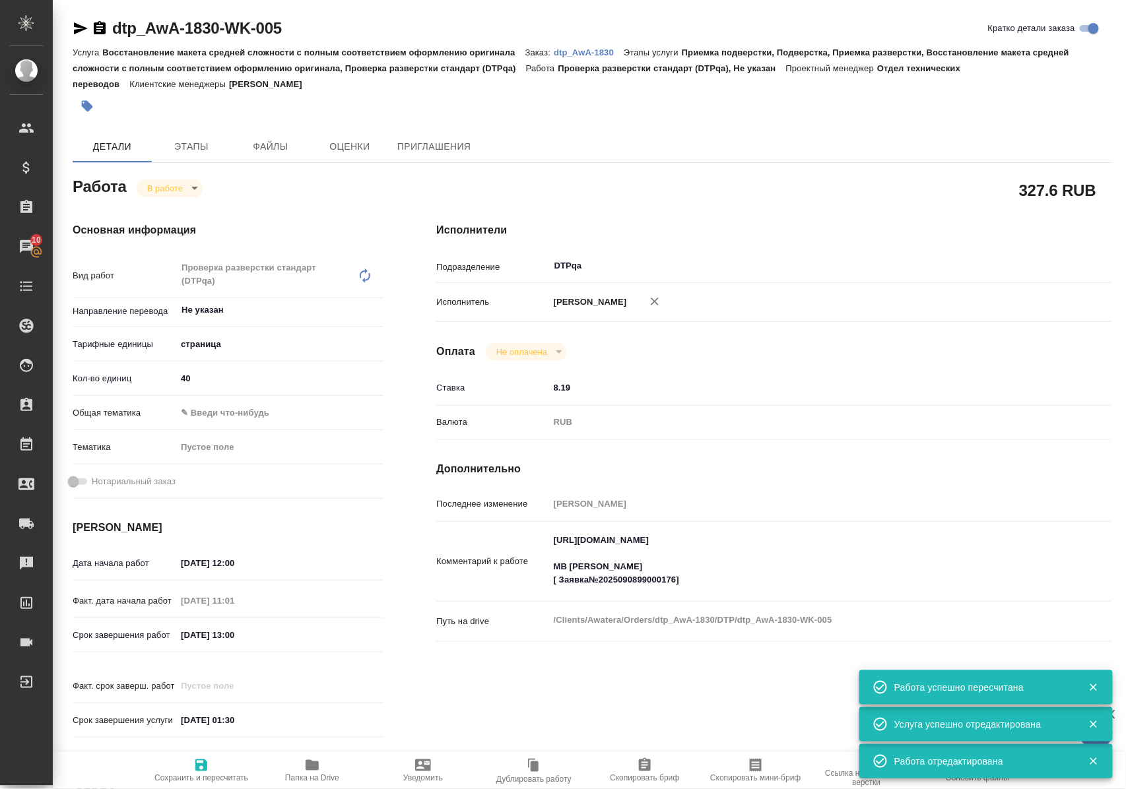
type textarea "x"
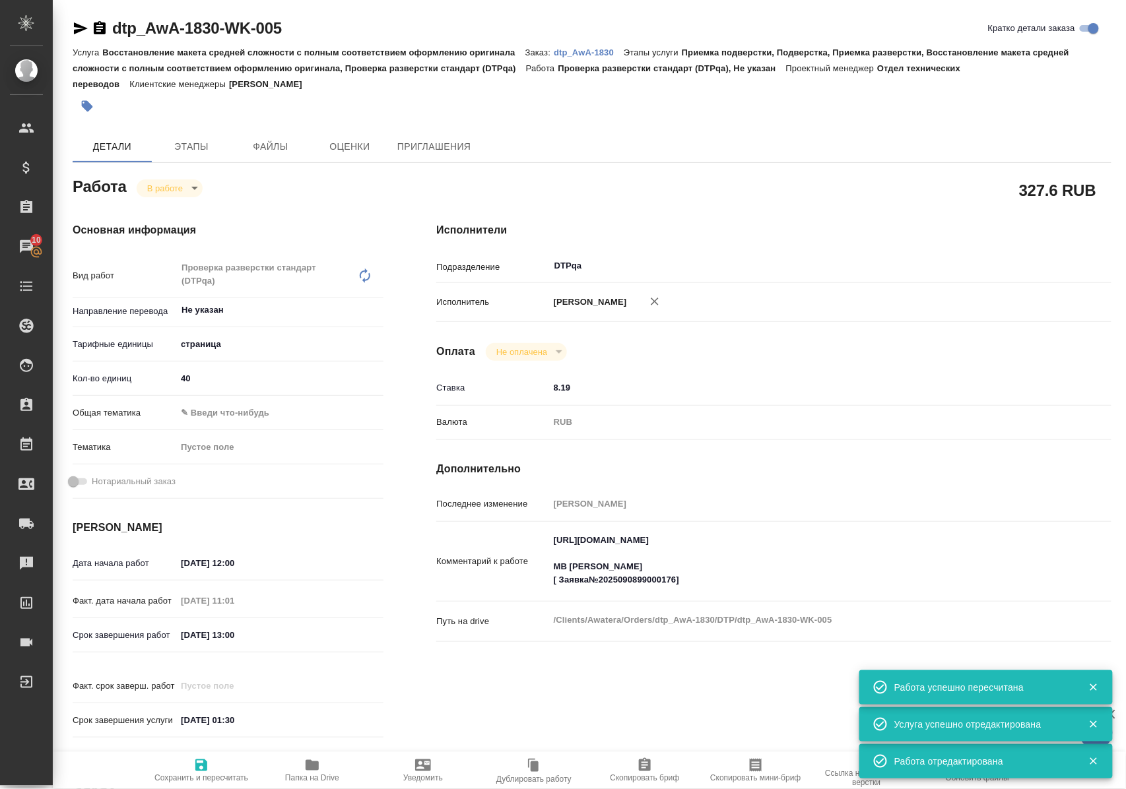
type textarea "x"
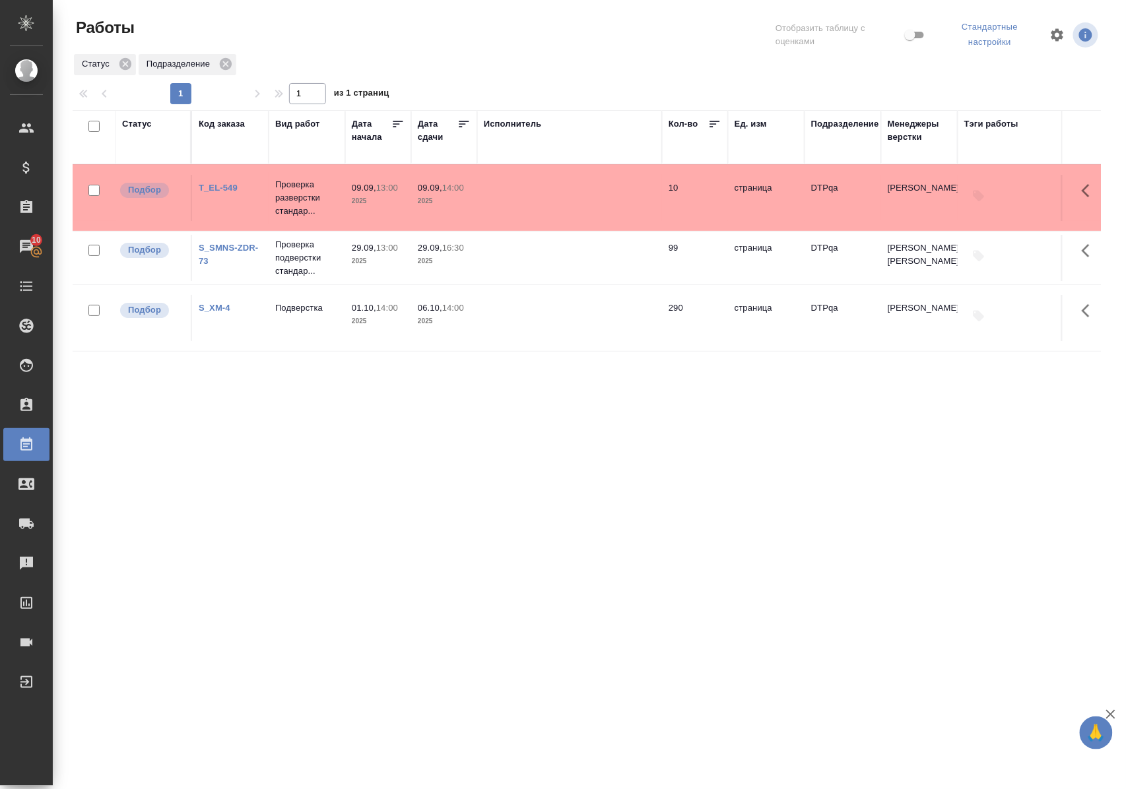
click at [220, 185] on link "T_EL-549" at bounding box center [218, 188] width 39 height 10
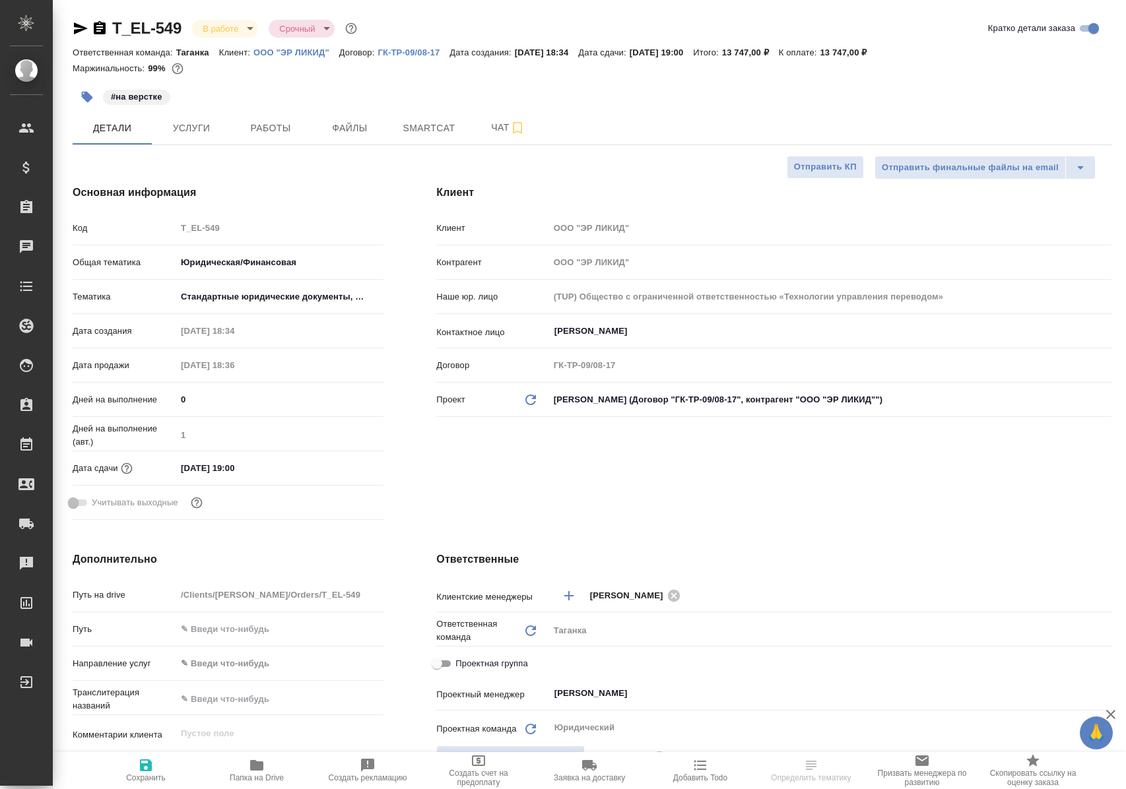
select select "RU"
click at [268, 124] on span "Работы" at bounding box center [270, 128] width 63 height 16
